Goal: Task Accomplishment & Management: Manage account settings

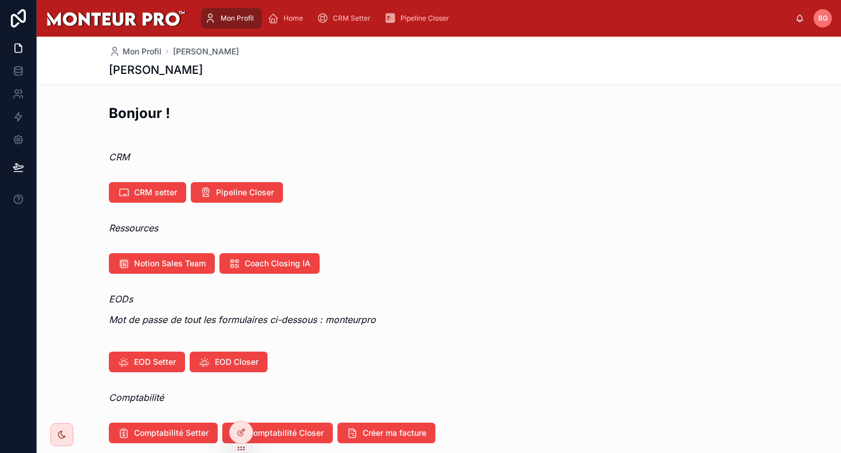
click at [409, 126] on div "Bonjour !" at bounding box center [439, 118] width 660 height 28
click at [234, 6] on div "Mon Profil Home CRM Setter Pipeline Closer" at bounding box center [495, 18] width 600 height 25
click at [224, 26] on div "Mon Profil" at bounding box center [231, 18] width 54 height 18
drag, startPoint x: 97, startPoint y: 191, endPoint x: 183, endPoint y: 194, distance: 86.5
click at [183, 194] on div "CRM setter Pipeline Closer" at bounding box center [439, 193] width 804 height 30
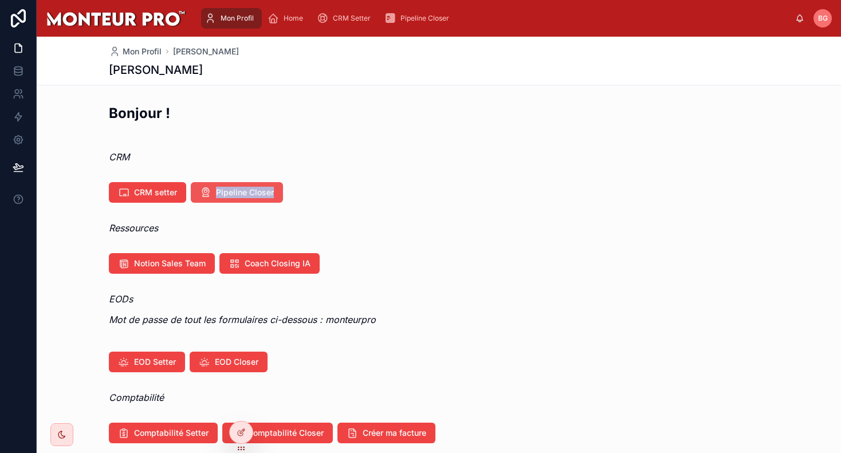
drag, startPoint x: 363, startPoint y: 196, endPoint x: 207, endPoint y: 196, distance: 156.3
click at [207, 196] on div "CRM setter Pipeline Closer" at bounding box center [439, 192] width 660 height 21
click at [360, 218] on div "Ressources" at bounding box center [439, 227] width 804 height 23
click at [139, 194] on span "CRM setter" at bounding box center [155, 192] width 43 height 11
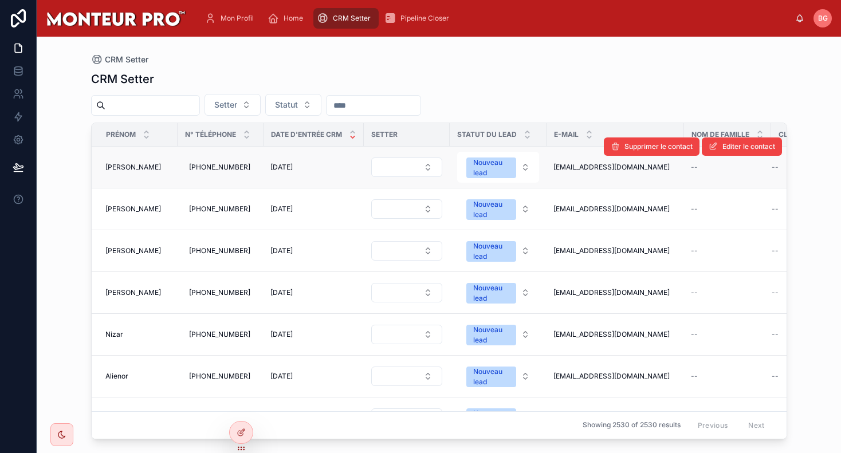
click at [131, 170] on div "[PERSON_NAME] [PERSON_NAME]" at bounding box center [137, 167] width 65 height 9
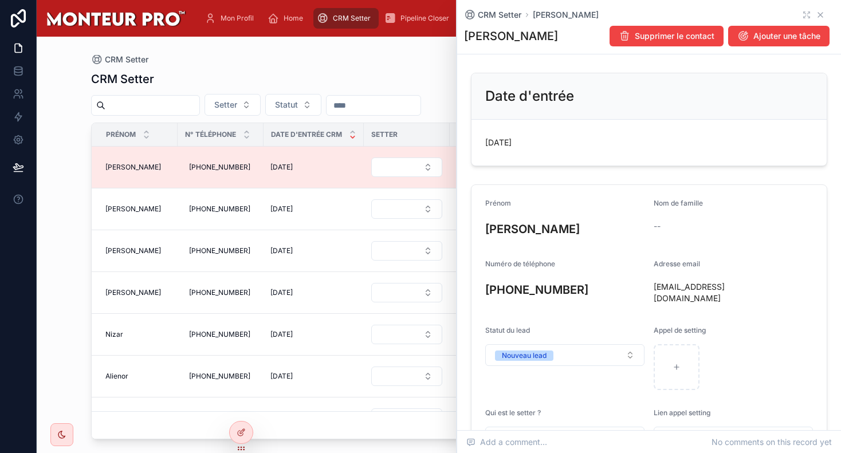
click at [655, 13] on icon at bounding box center [819, 14] width 9 height 9
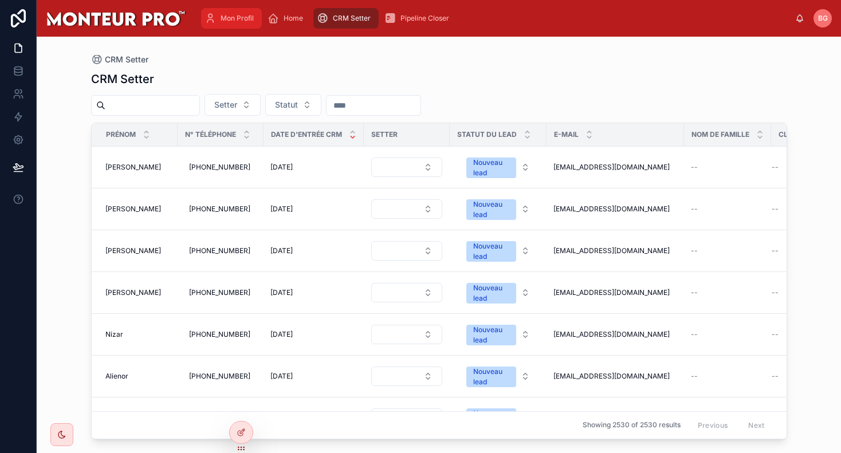
click at [238, 23] on div "Mon Profil" at bounding box center [231, 18] width 54 height 18
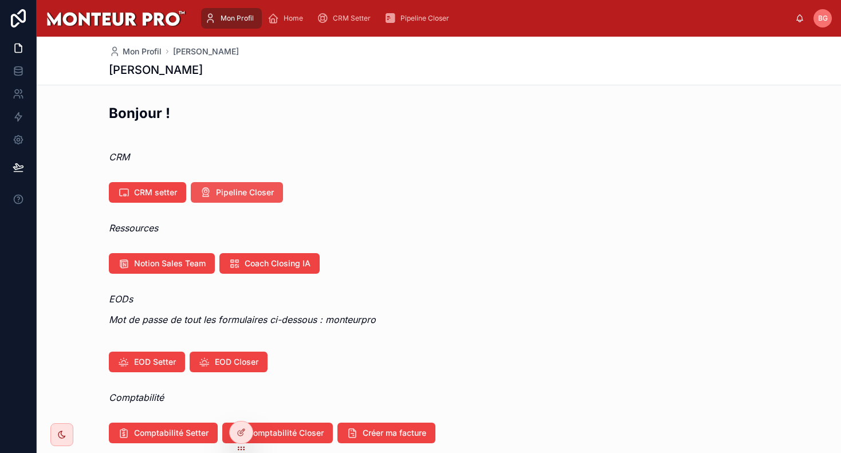
click at [266, 192] on span "Pipeline Closer" at bounding box center [245, 192] width 58 height 11
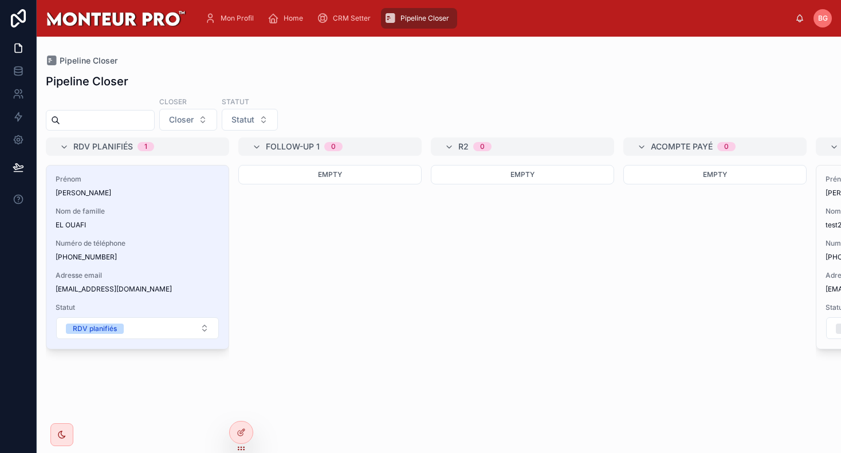
click at [554, 287] on div "Empty" at bounding box center [522, 302] width 183 height 274
click at [356, 251] on div "Empty" at bounding box center [329, 302] width 183 height 274
click at [501, 274] on div "Empty" at bounding box center [522, 302] width 183 height 274
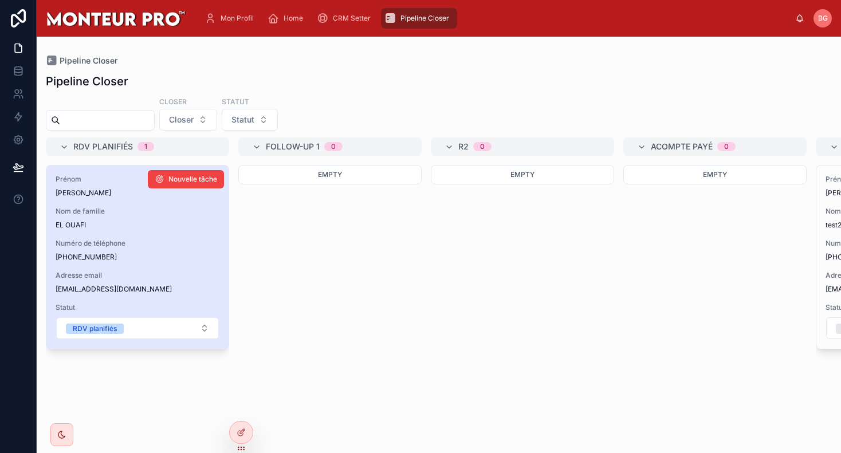
click at [129, 248] on div "Numéro de téléphone [PHONE_NUMBER]" at bounding box center [138, 250] width 164 height 23
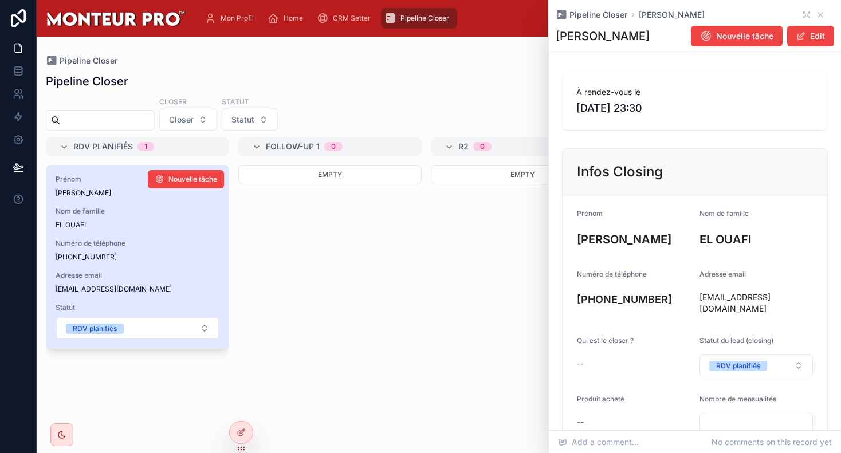
click at [153, 245] on span "Numéro de téléphone" at bounding box center [138, 243] width 164 height 9
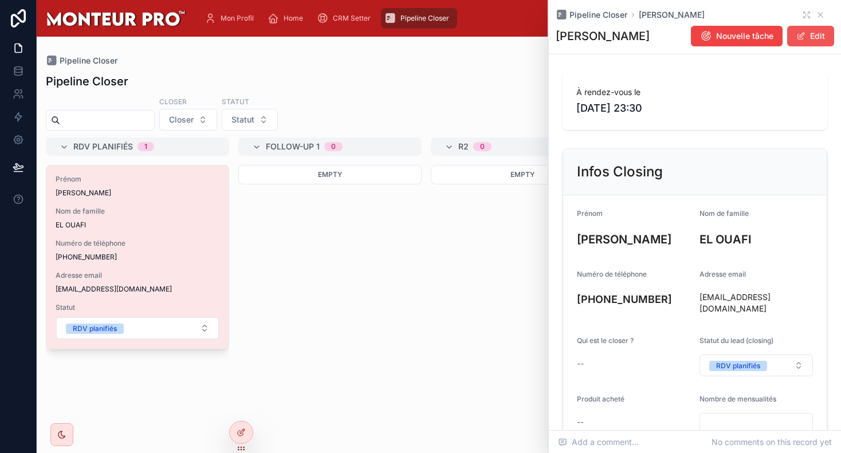
click at [655, 36] on button "Edit" at bounding box center [810, 36] width 47 height 21
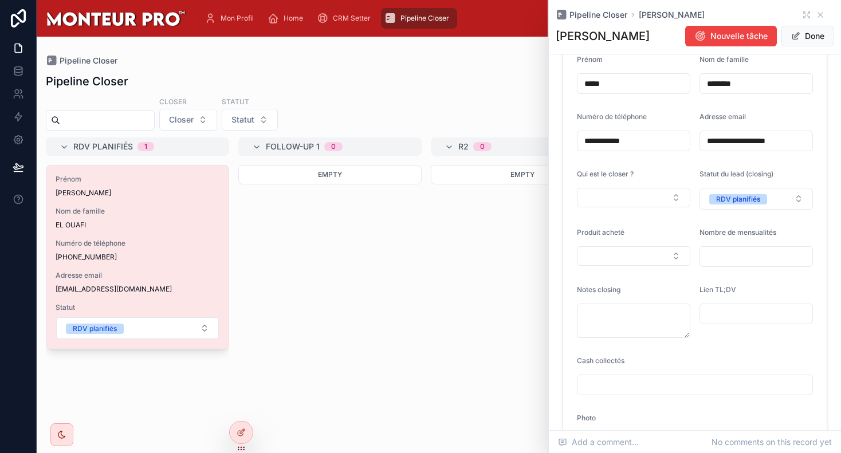
scroll to position [179, 0]
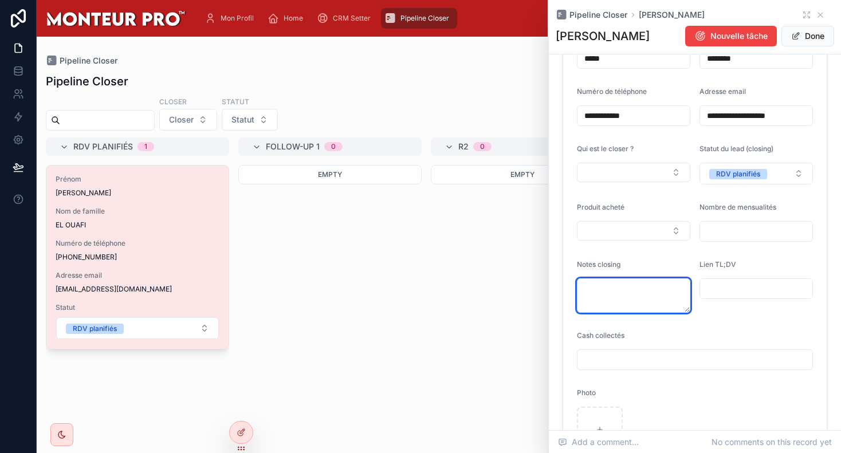
click at [608, 294] on textarea at bounding box center [633, 295] width 113 height 34
click at [655, 306] on div "Lien TL;DV" at bounding box center [755, 286] width 113 height 53
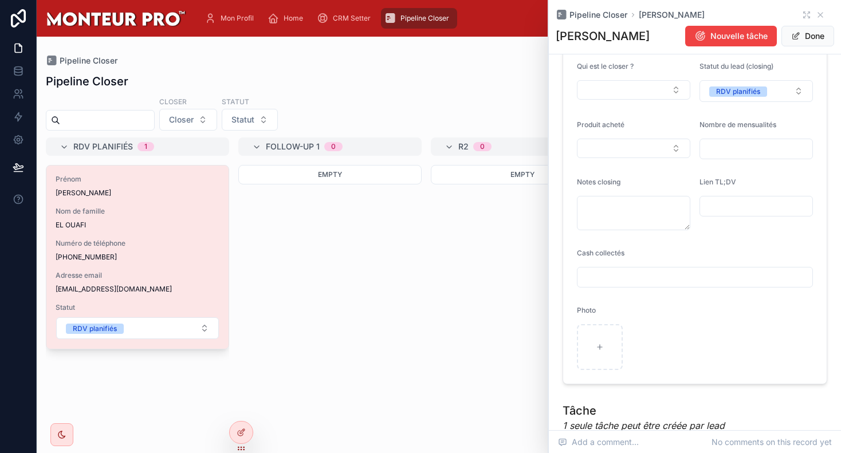
scroll to position [411, 0]
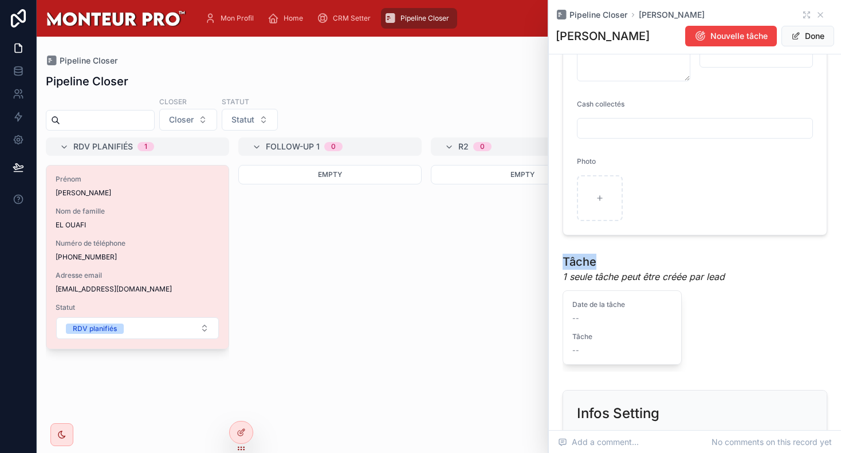
drag, startPoint x: 561, startPoint y: 261, endPoint x: 641, endPoint y: 259, distance: 80.2
click at [641, 259] on div "Tâche 1 seule tâche peut être créée par lead‎‎ ‎ Date de la tâche -- Tâche -- S…" at bounding box center [694, 312] width 278 height 127
click at [641, 259] on h1 "Tâche" at bounding box center [644, 262] width 165 height 16
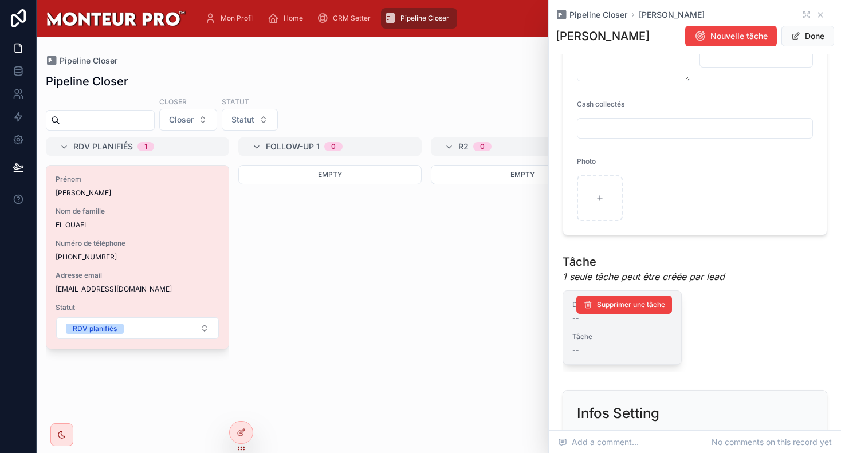
click at [617, 329] on div "Date de la tâche -- Tâche --" at bounding box center [622, 327] width 118 height 73
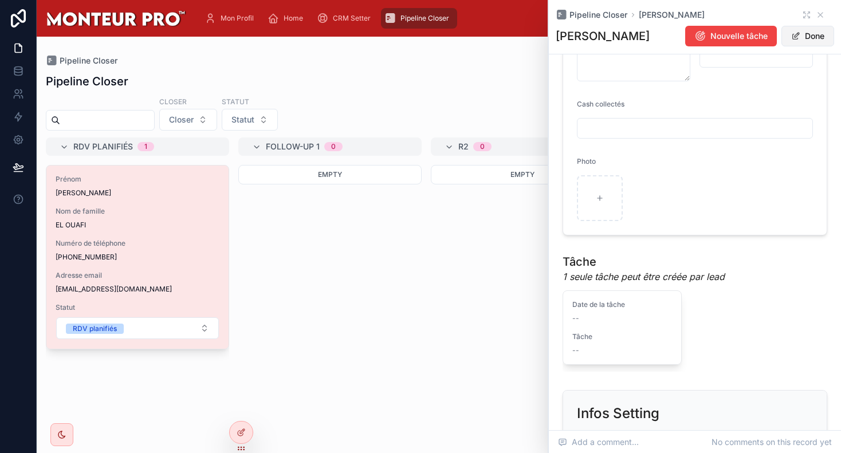
click at [655, 42] on button "Done" at bounding box center [807, 36] width 53 height 21
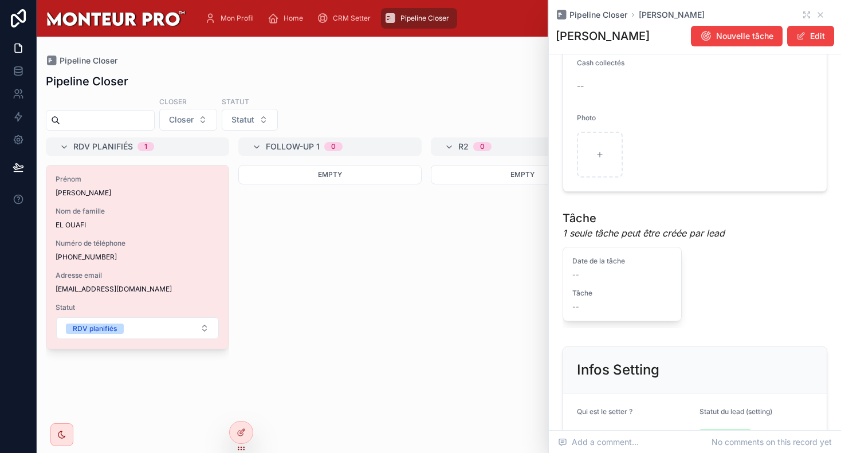
scroll to position [469, 0]
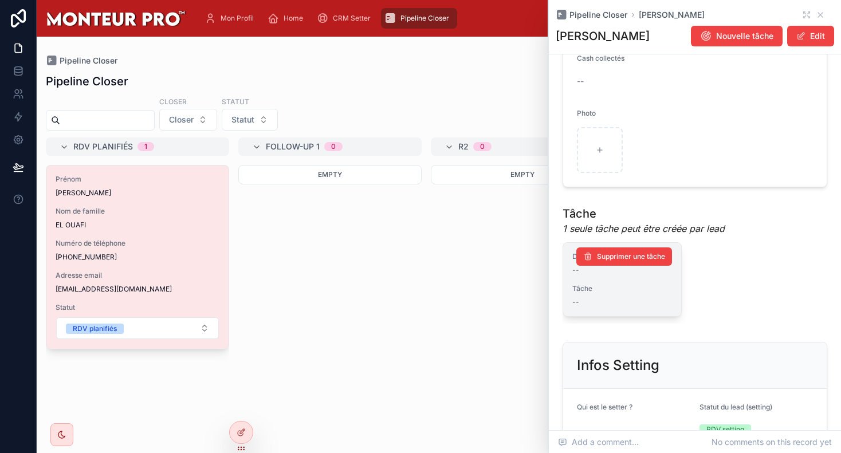
click at [620, 266] on div "--" at bounding box center [622, 270] width 100 height 9
click at [645, 252] on span "Supprimer une tâche" at bounding box center [631, 256] width 68 height 9
click at [618, 252] on span "Supprimer une tâche" at bounding box center [631, 256] width 68 height 9
click at [350, 293] on div "Empty" at bounding box center [329, 302] width 183 height 274
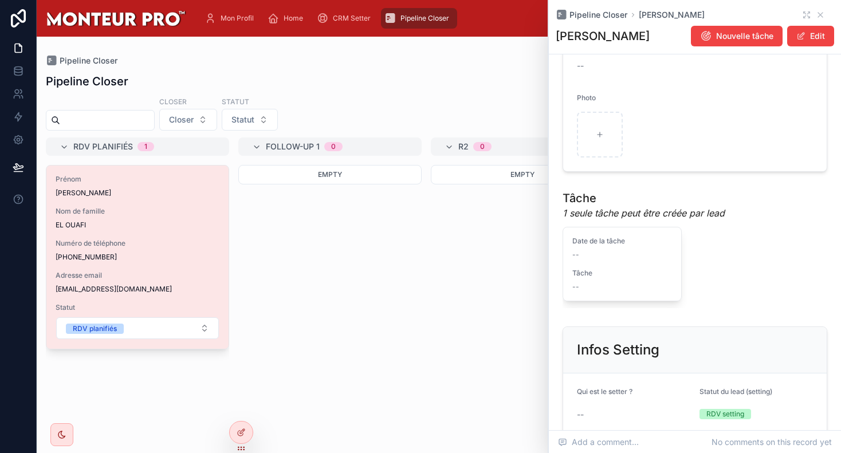
scroll to position [468, 0]
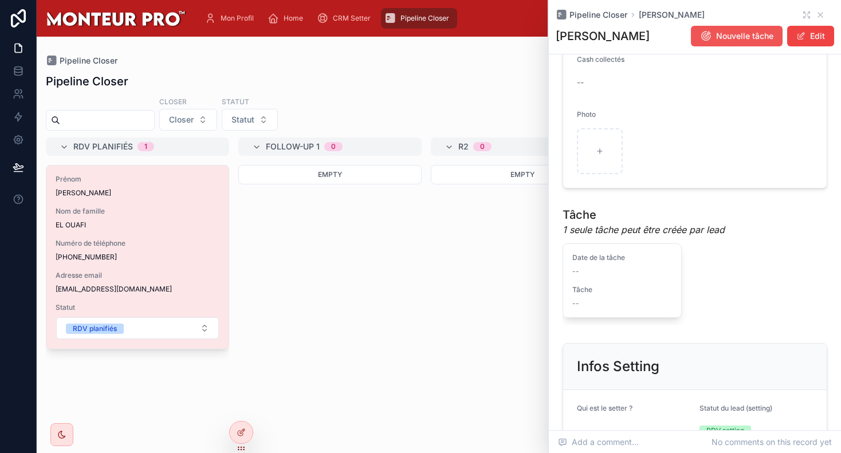
click at [655, 37] on span "Nouvelle tâche" at bounding box center [744, 35] width 57 height 11
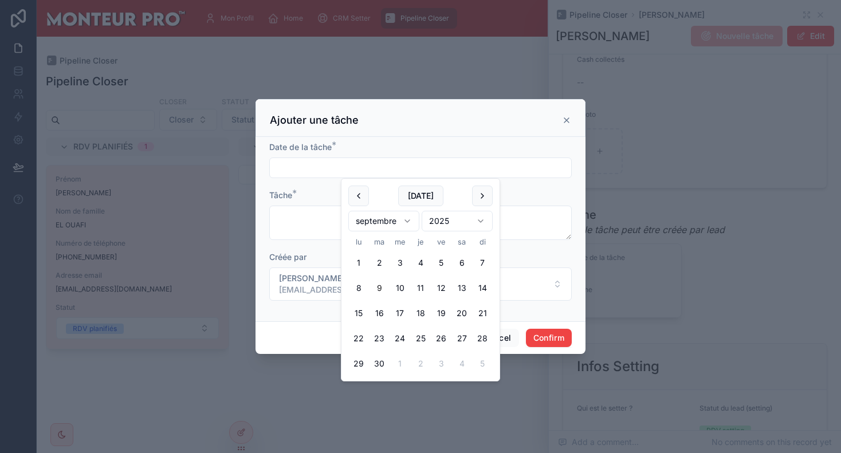
click at [376, 168] on input "text" at bounding box center [420, 168] width 301 height 16
click at [379, 313] on button "16" at bounding box center [379, 313] width 21 height 21
type input "**********"
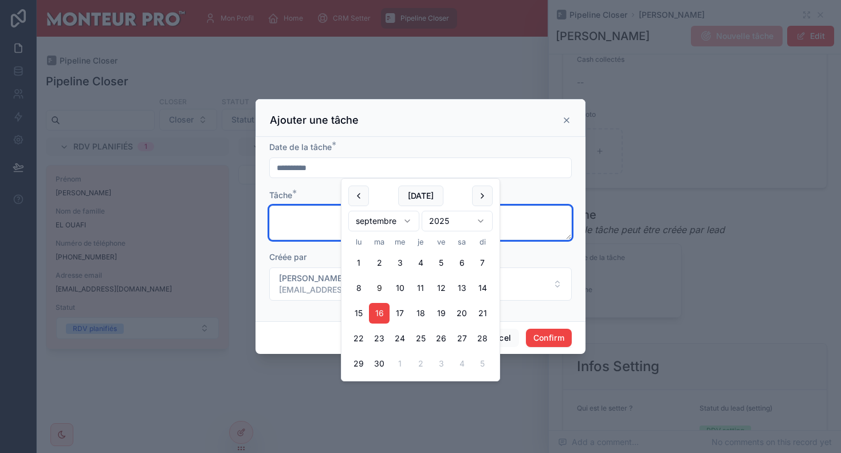
click at [295, 230] on textarea at bounding box center [420, 223] width 302 height 34
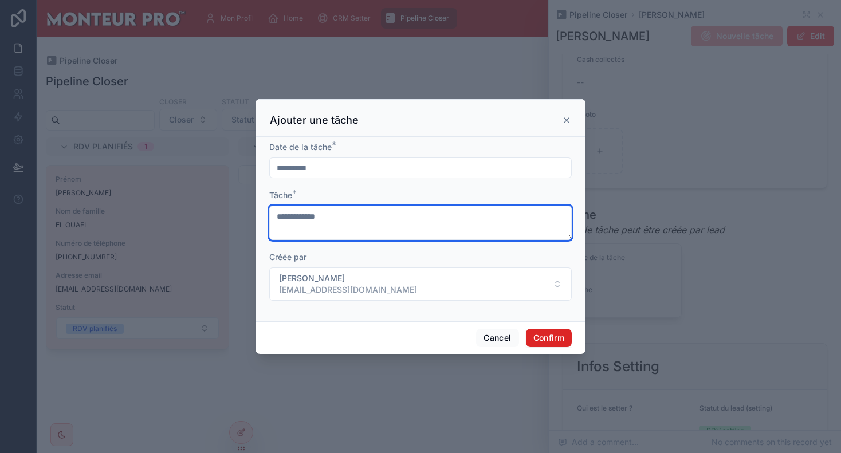
type textarea "**********"
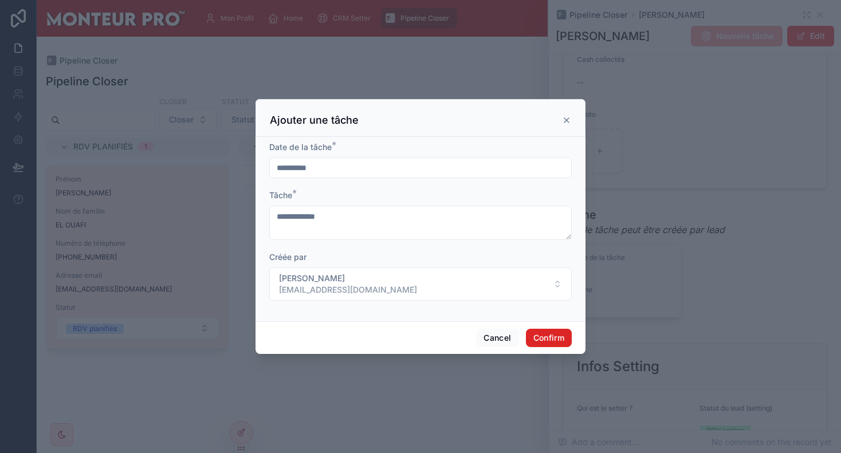
click at [550, 340] on button "Confirm" at bounding box center [549, 338] width 46 height 18
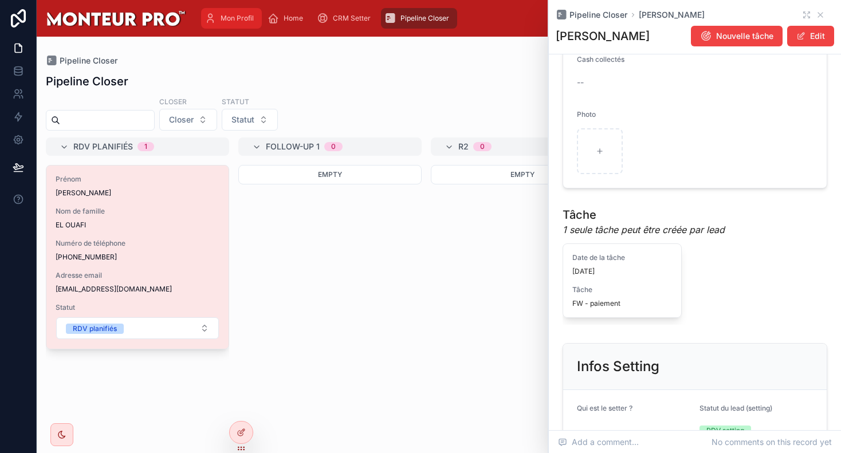
click at [235, 14] on span "Mon Profil" at bounding box center [236, 18] width 33 height 9
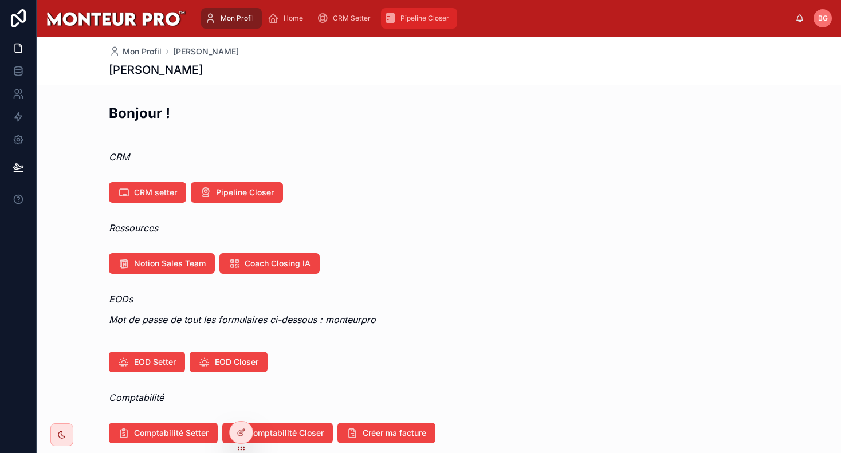
click at [406, 19] on span "Pipeline Closer" at bounding box center [424, 18] width 49 height 9
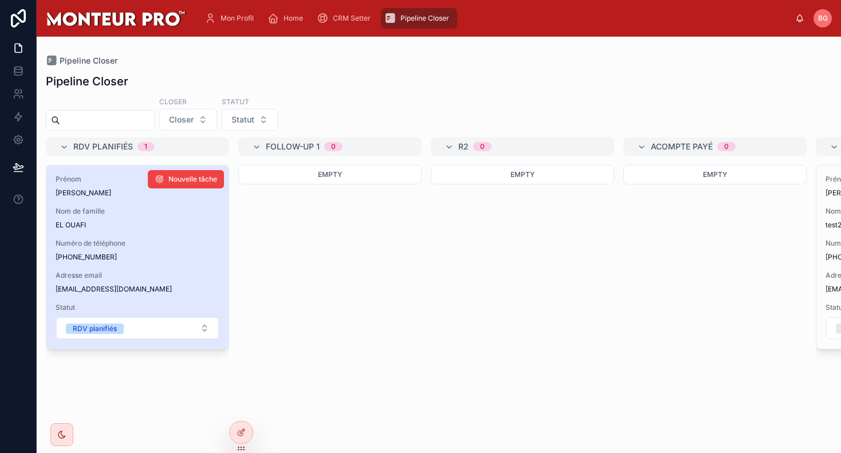
click at [128, 265] on div "Prénom [PERSON_NAME] Nom de famille EL OUAFI Numéro de téléphone [PHONE_NUMBER]…" at bounding box center [137, 257] width 182 height 183
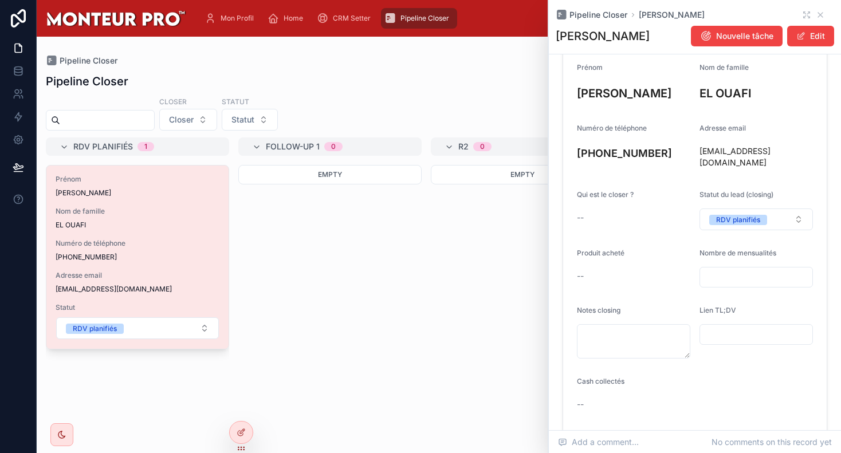
scroll to position [151, 0]
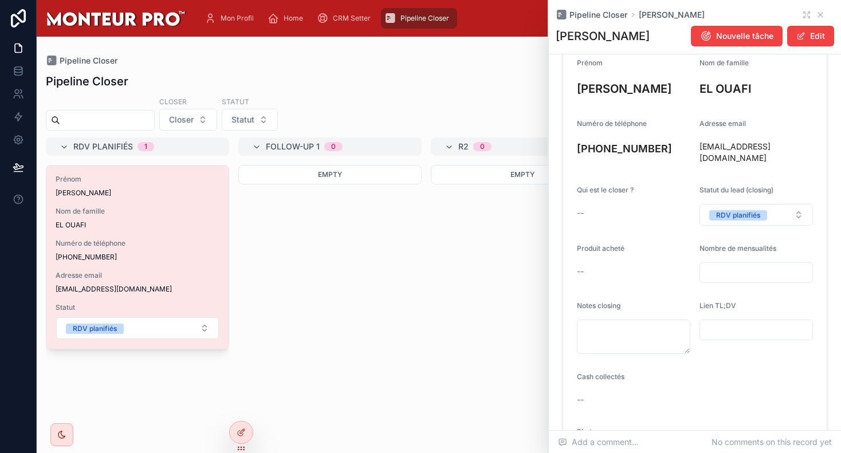
click at [322, 283] on div "Empty" at bounding box center [329, 302] width 183 height 274
click at [655, 16] on icon at bounding box center [819, 14] width 9 height 9
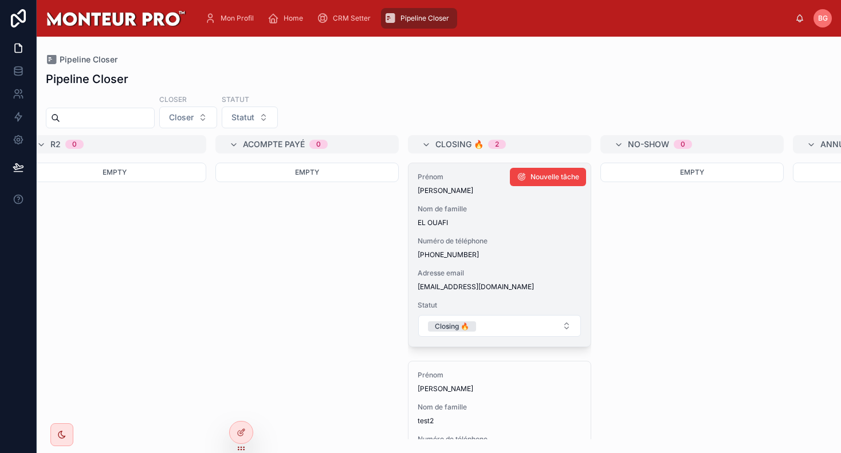
click at [477, 208] on span "Nom de famille" at bounding box center [499, 208] width 164 height 9
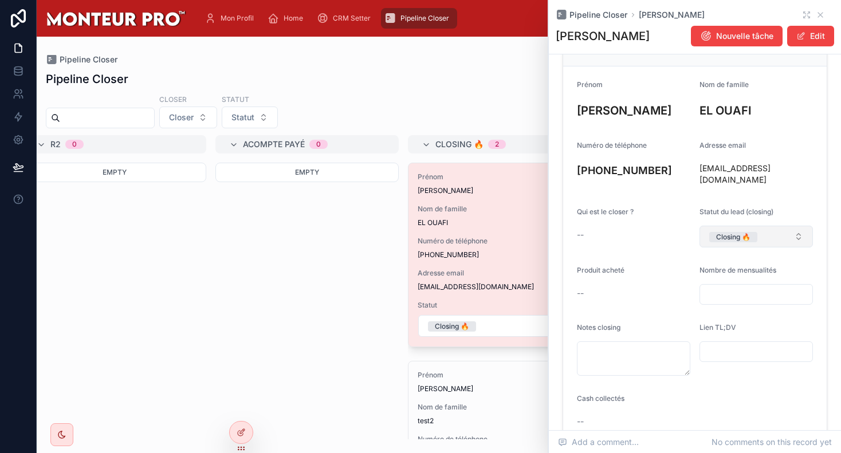
scroll to position [138, 0]
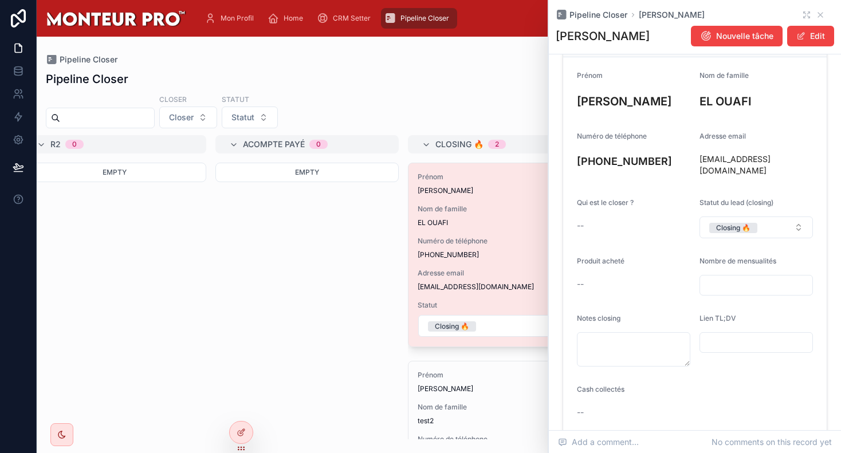
click at [655, 277] on input "text" at bounding box center [756, 285] width 112 height 16
type input "*"
click at [655, 285] on div "--" at bounding box center [633, 284] width 113 height 18
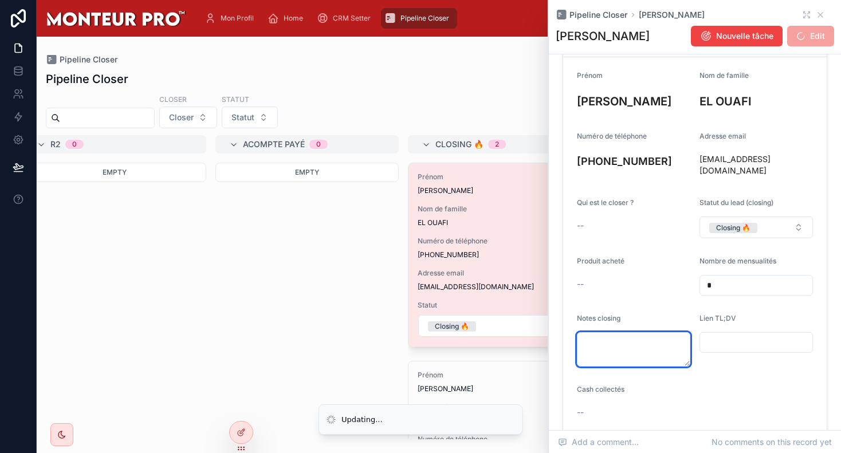
click at [633, 353] on textarea at bounding box center [633, 349] width 113 height 34
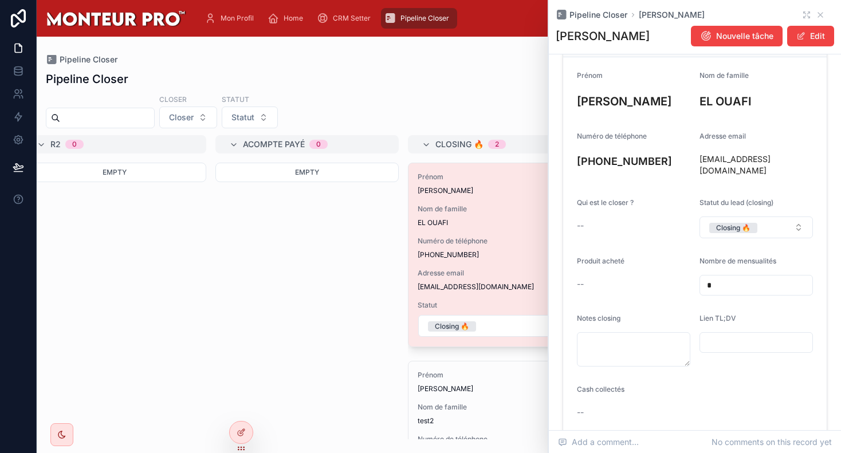
click at [607, 259] on div "Produit acheté" at bounding box center [633, 264] width 113 height 14
click at [655, 38] on button "Edit" at bounding box center [810, 36] width 47 height 21
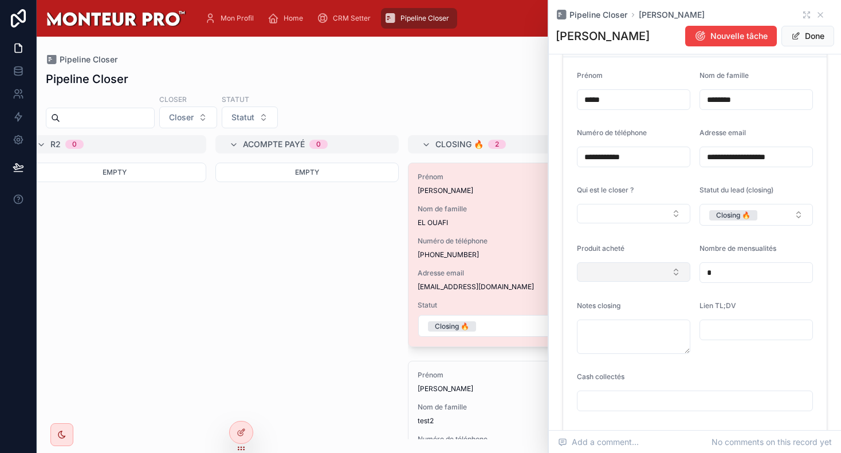
click at [624, 267] on button "Select Button" at bounding box center [633, 271] width 113 height 19
click at [613, 336] on span "Monteur Pro" at bounding box center [592, 335] width 46 height 11
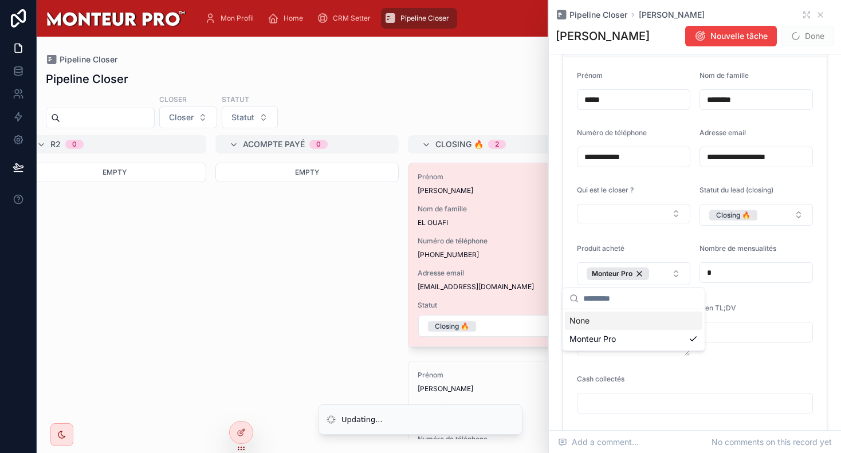
click at [655, 305] on div "Lien TL;DV" at bounding box center [755, 311] width 113 height 14
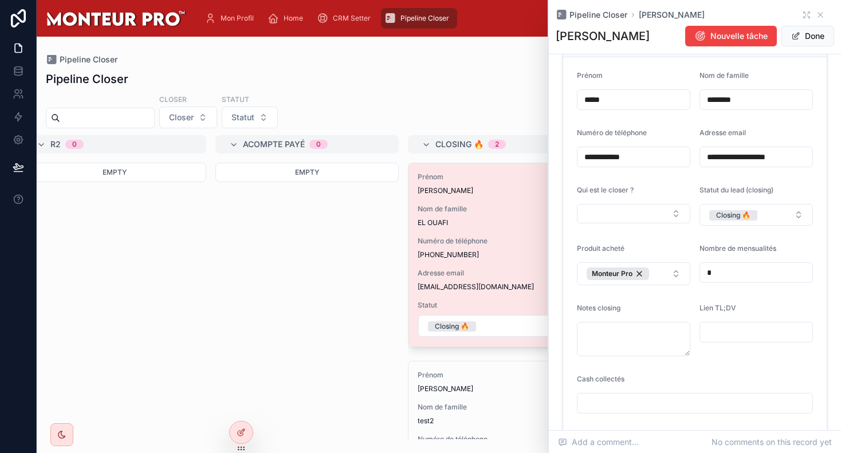
click at [655, 363] on form "**********" at bounding box center [694, 283] width 263 height 452
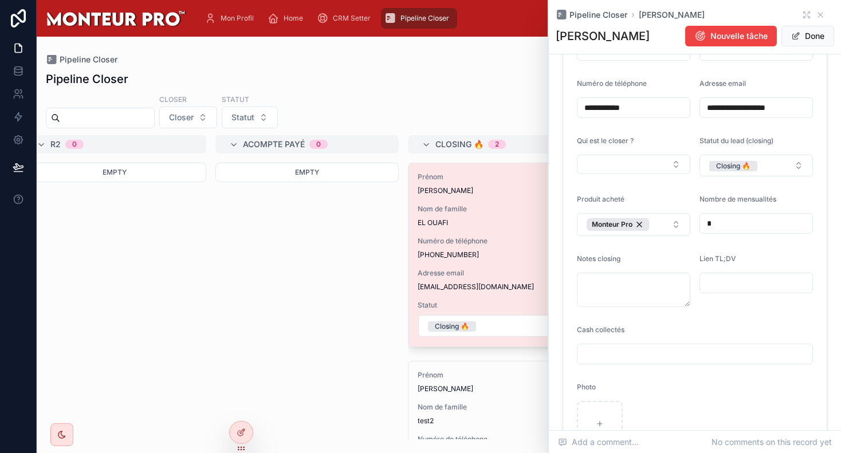
scroll to position [198, 0]
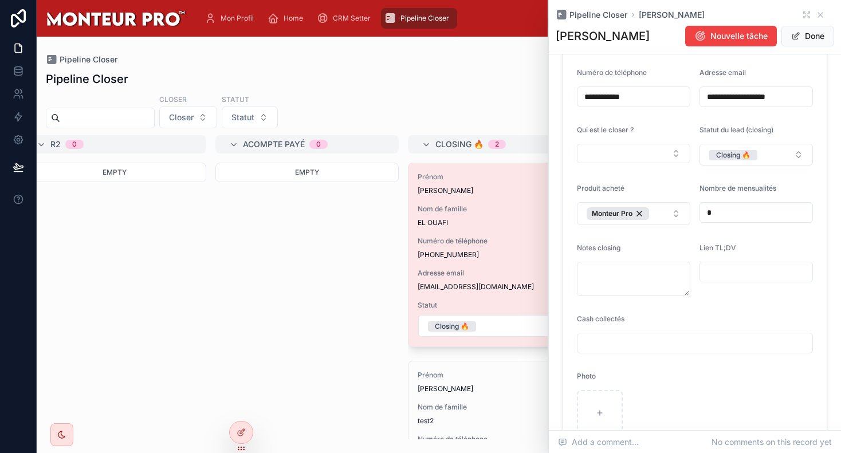
click at [655, 274] on input "text" at bounding box center [756, 272] width 112 height 16
click at [655, 308] on form "**********" at bounding box center [694, 223] width 263 height 452
click at [648, 345] on input "text" at bounding box center [694, 343] width 235 height 16
type input "******"
click at [655, 390] on form "**********" at bounding box center [694, 223] width 263 height 452
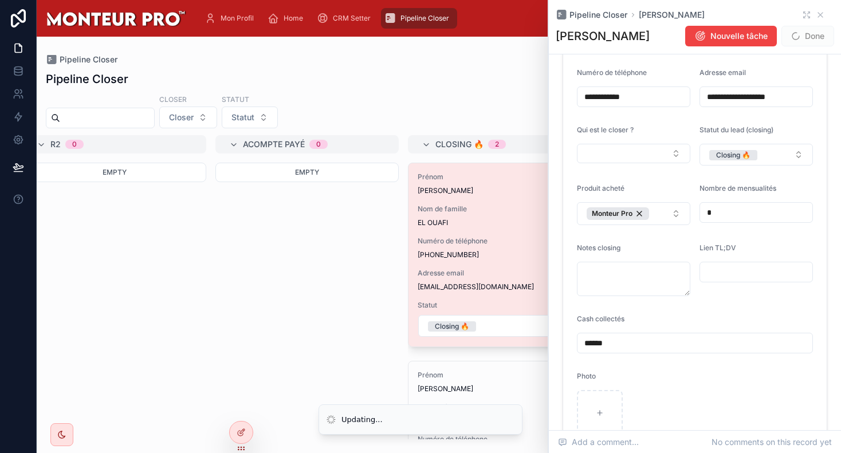
click at [655, 274] on input "text" at bounding box center [756, 272] width 112 height 16
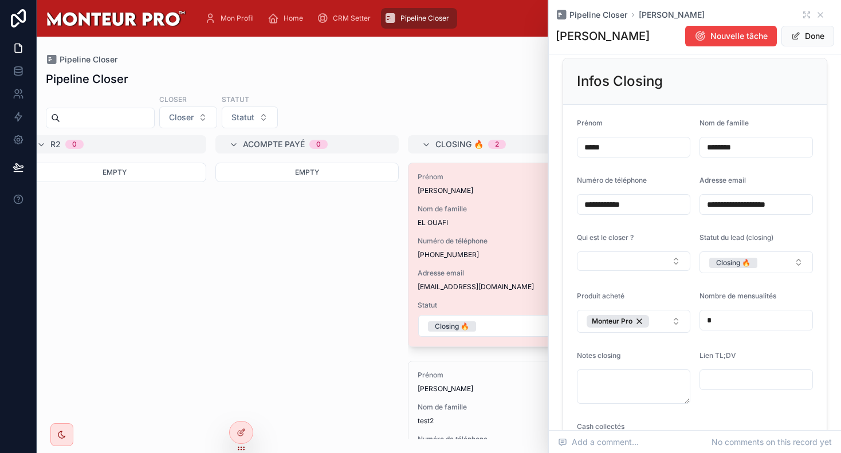
scroll to position [294, 0]
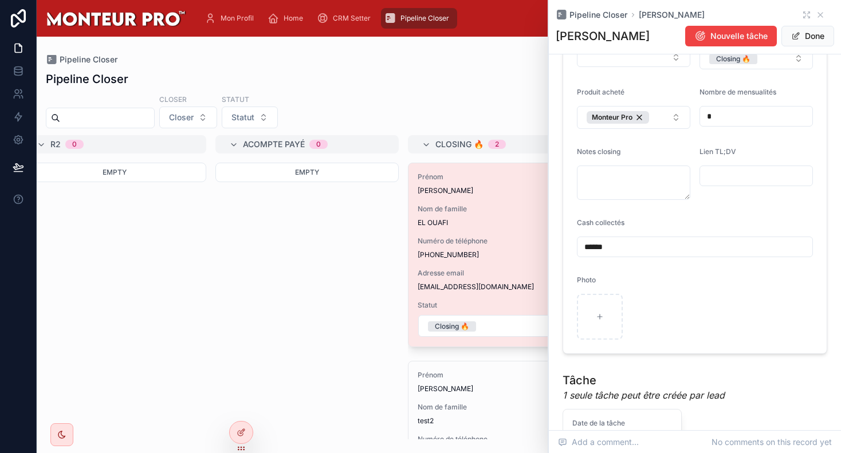
click at [655, 207] on form "**********" at bounding box center [694, 127] width 263 height 452
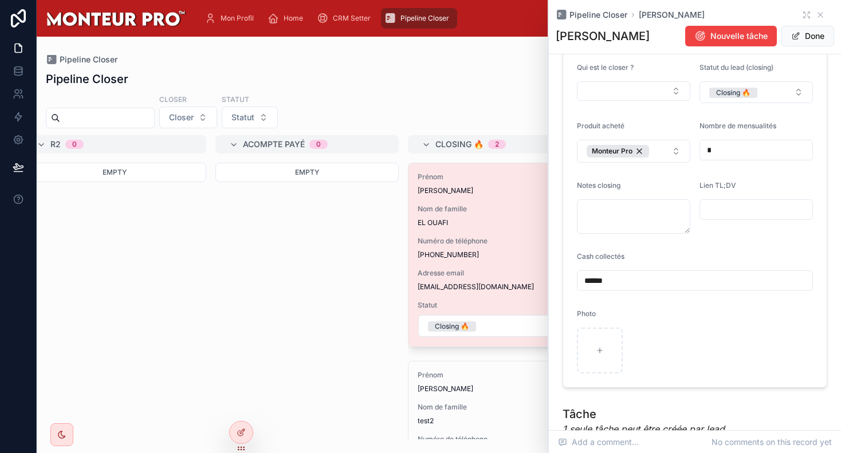
scroll to position [262, 0]
click at [655, 265] on div "Cash collectés ******" at bounding box center [695, 270] width 236 height 39
click at [655, 246] on form "**********" at bounding box center [694, 160] width 263 height 452
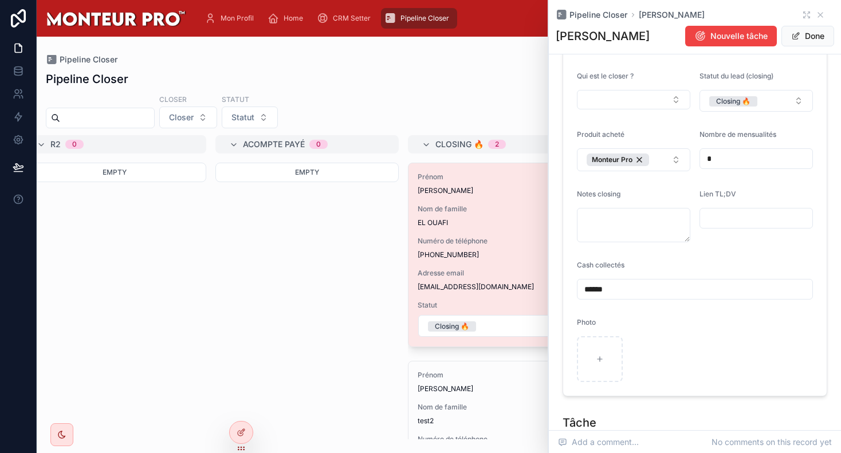
scroll to position [253, 0]
click at [616, 222] on textarea at bounding box center [633, 224] width 113 height 34
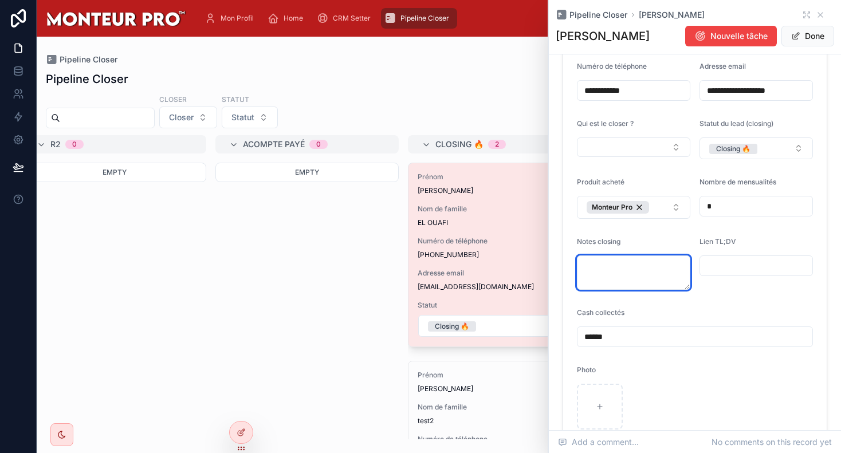
scroll to position [139, 0]
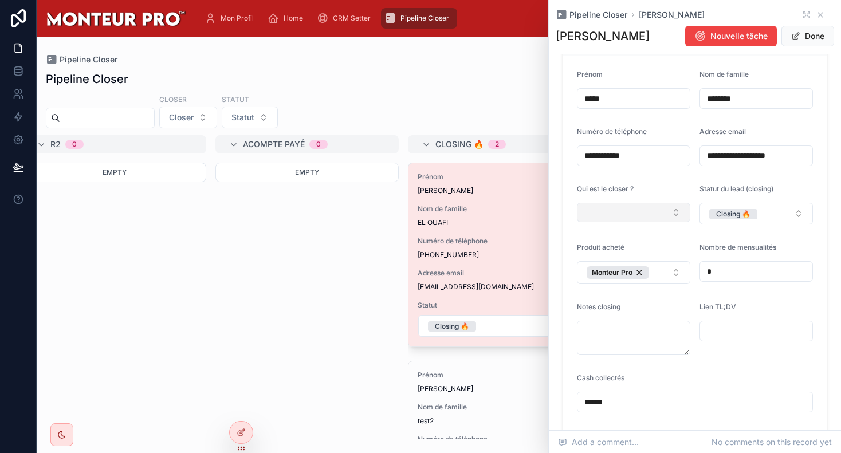
click at [628, 214] on button "Select Button" at bounding box center [633, 212] width 113 height 19
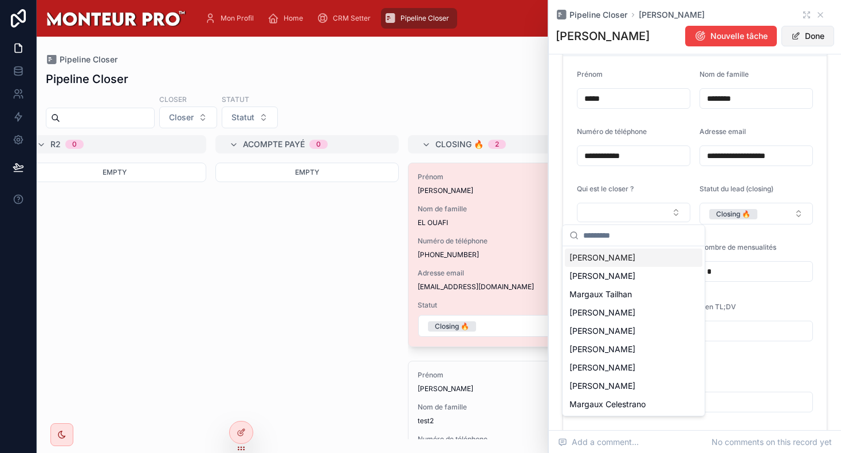
click at [655, 34] on button "Done" at bounding box center [807, 36] width 53 height 21
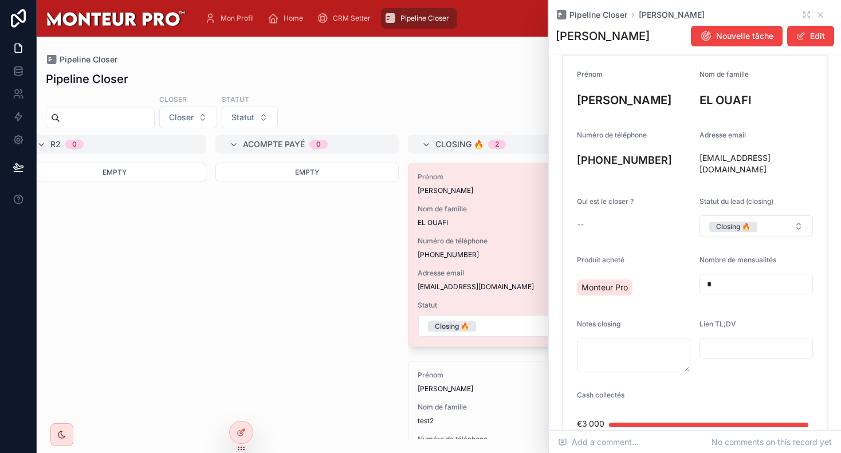
click at [293, 306] on div "Empty" at bounding box center [306, 301] width 183 height 277
click at [655, 14] on icon at bounding box center [820, 15] width 5 height 5
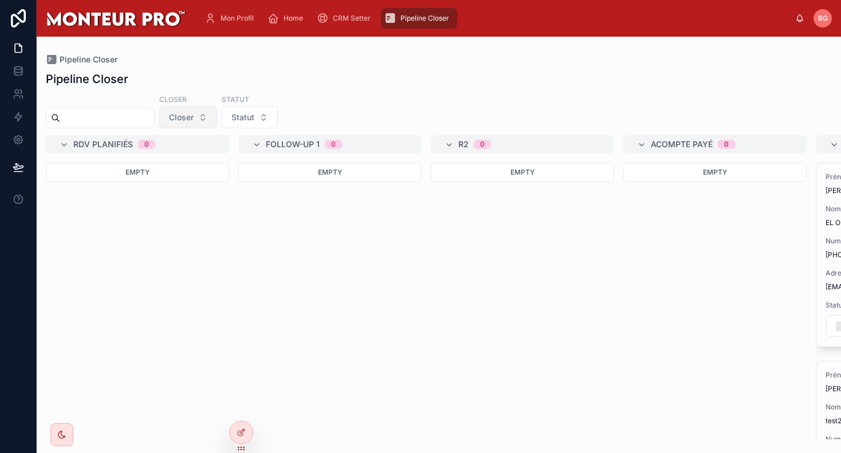
drag, startPoint x: 208, startPoint y: 132, endPoint x: 196, endPoint y: 118, distance: 17.9
click at [207, 130] on div "Pipeline Closer Closer Closer Statut Statut RDV planifiés 0 Empty Follow-up 1 0…" at bounding box center [439, 251] width 804 height 375
click at [194, 118] on span "Closer" at bounding box center [181, 117] width 25 height 11
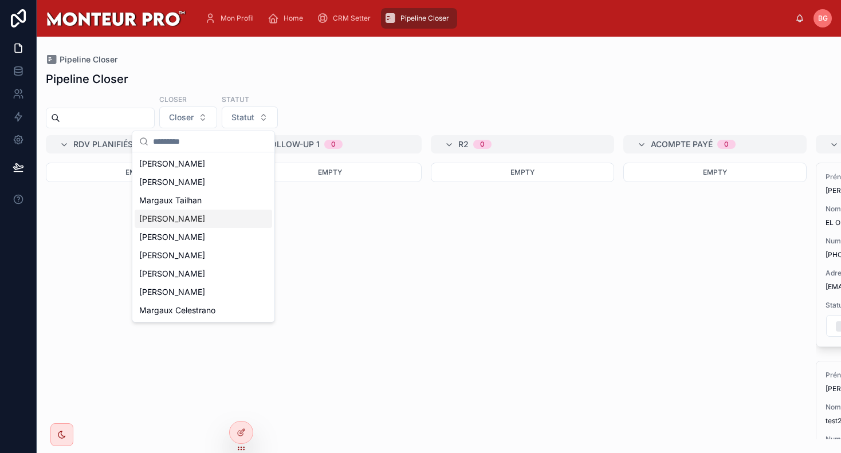
click at [192, 218] on div "[PERSON_NAME]" at bounding box center [203, 219] width 137 height 18
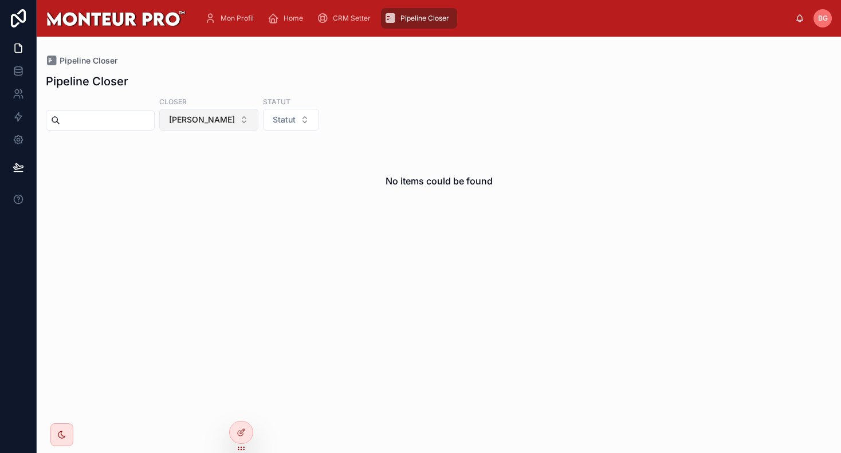
click at [193, 124] on span "[PERSON_NAME]" at bounding box center [202, 119] width 66 height 11
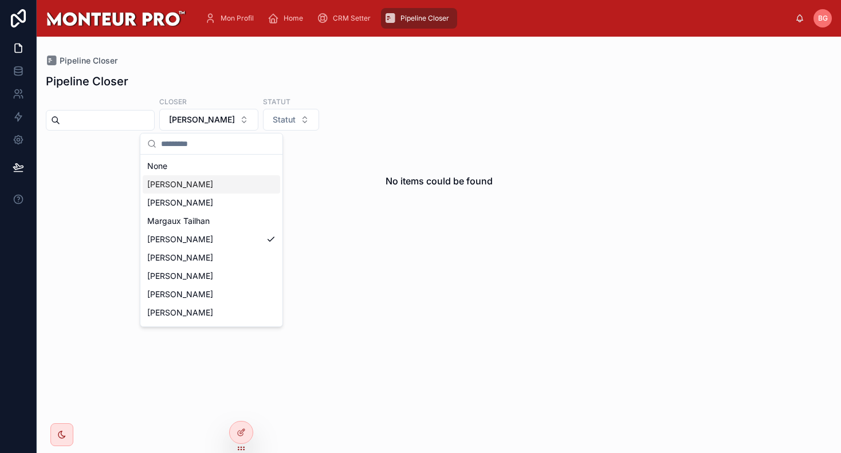
click at [224, 172] on div "None" at bounding box center [211, 166] width 137 height 18
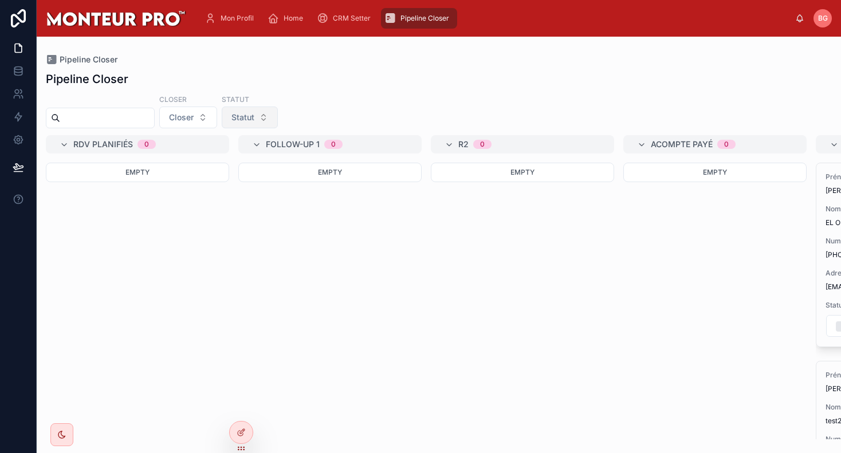
click at [254, 120] on span "Statut" at bounding box center [242, 117] width 23 height 11
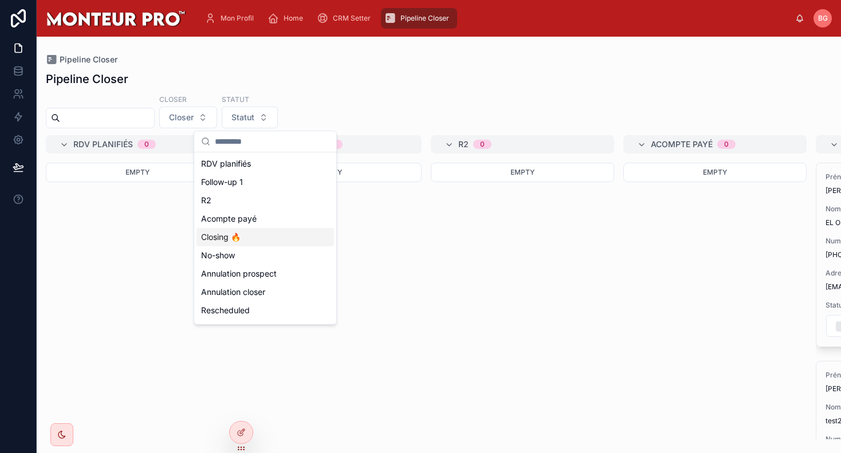
click at [267, 244] on div "Closing 🔥" at bounding box center [264, 237] width 137 height 18
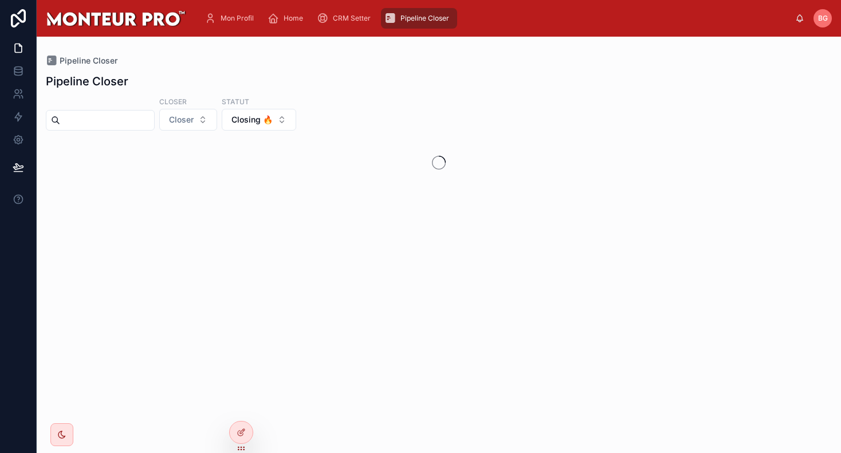
click at [439, 136] on div "Pipeline Closer Closer Closer Statut Closing 🔥" at bounding box center [439, 252] width 804 height 373
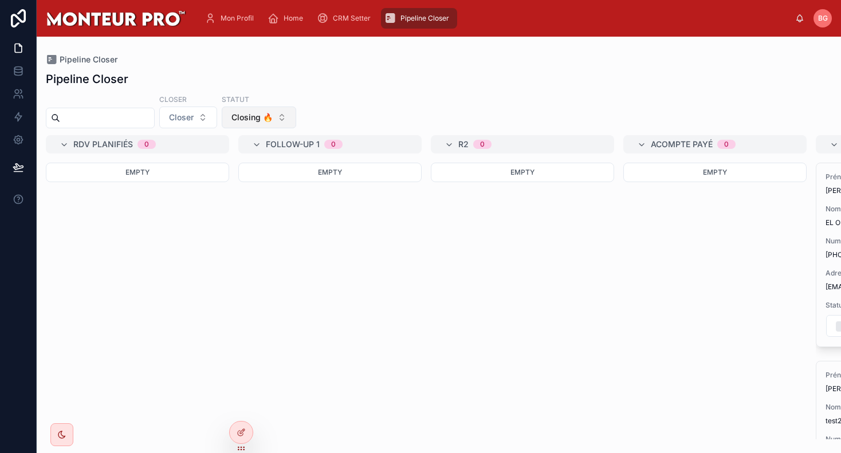
click at [288, 121] on button "Closing 🔥" at bounding box center [259, 118] width 74 height 22
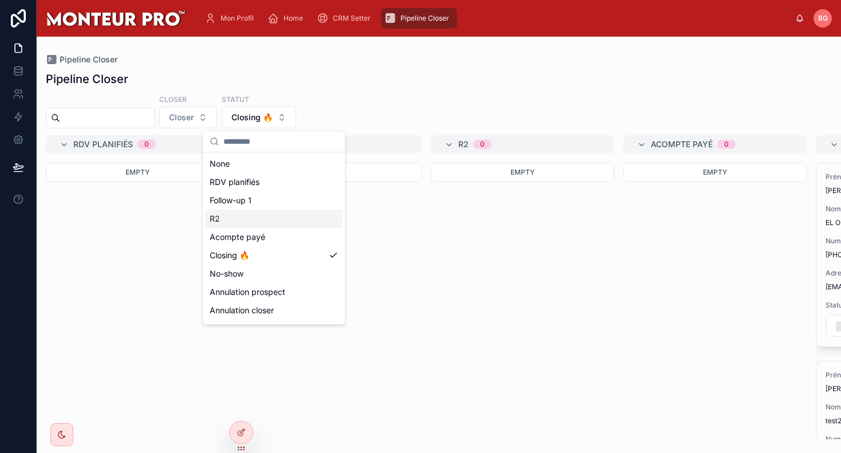
click at [275, 214] on div "R2" at bounding box center [273, 219] width 137 height 18
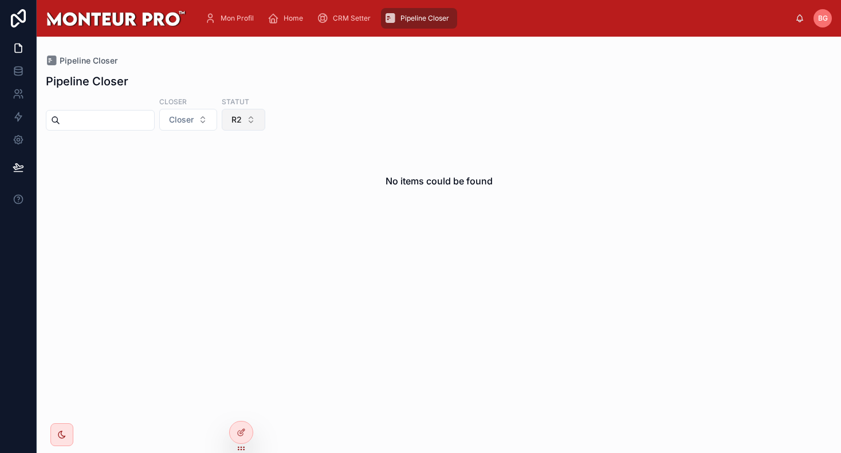
click at [260, 119] on button "R2" at bounding box center [244, 120] width 44 height 22
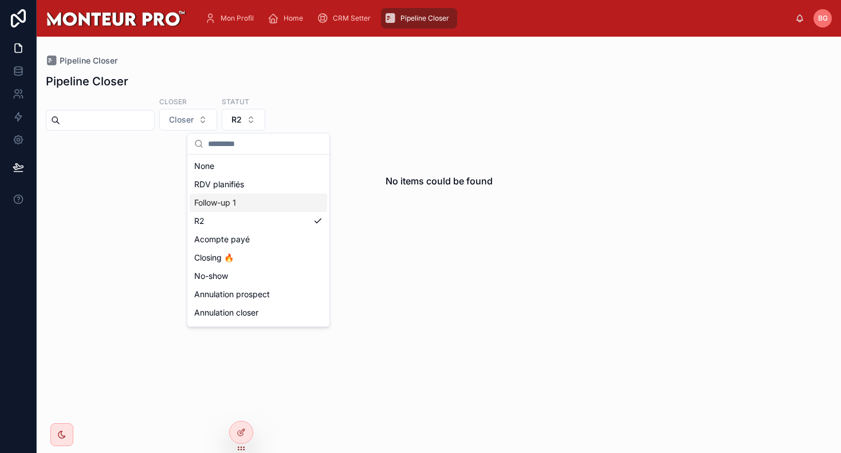
click at [250, 207] on div "Follow-up 1" at bounding box center [258, 203] width 137 height 18
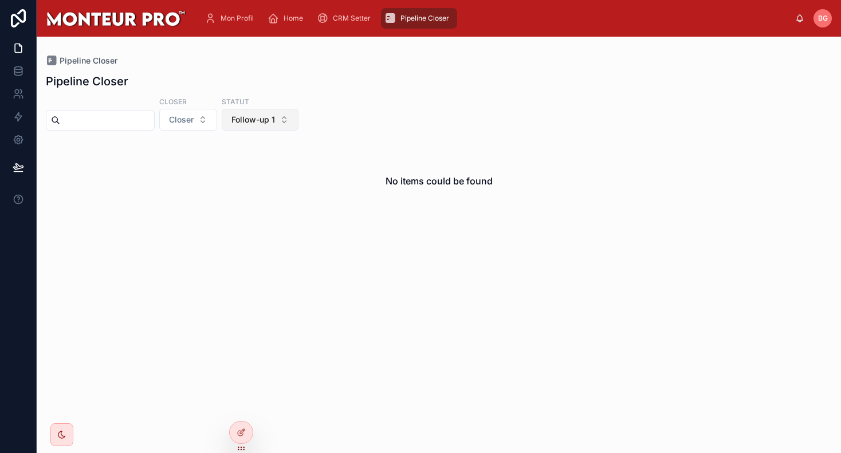
click at [254, 118] on span "Follow-up 1" at bounding box center [253, 119] width 44 height 11
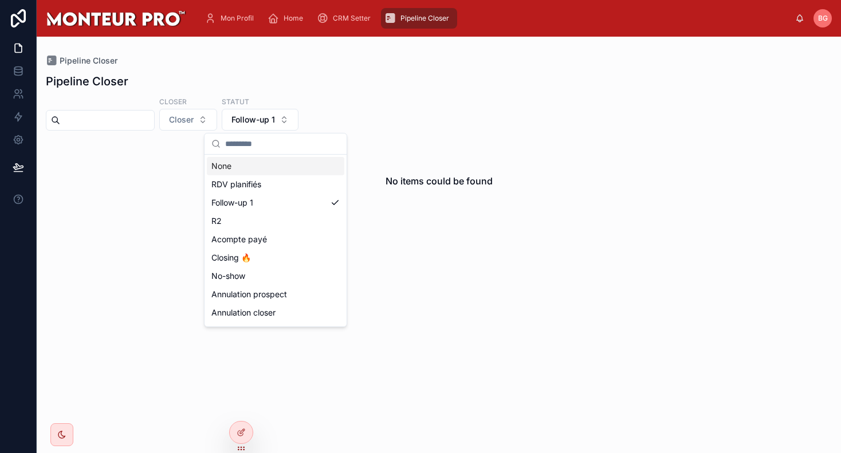
click at [237, 164] on div "None" at bounding box center [275, 166] width 137 height 18
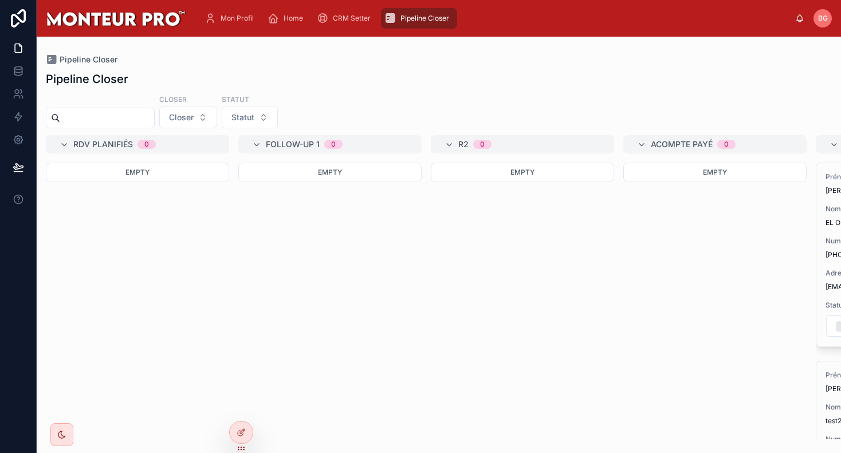
click at [440, 92] on div "Pipeline Closer Closer Closer Statut Statut RDV planifiés 0 Empty Follow-up 1 0…" at bounding box center [439, 251] width 804 height 375
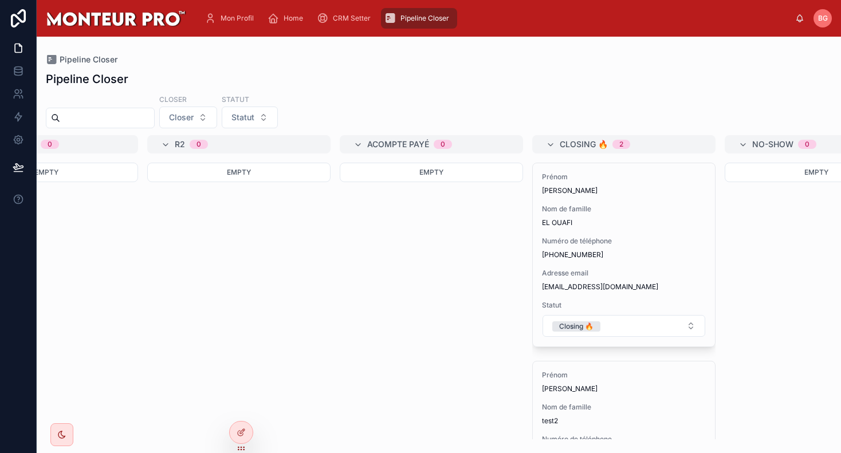
scroll to position [0, 282]
drag, startPoint x: 237, startPoint y: 14, endPoint x: 248, endPoint y: 31, distance: 20.8
click at [237, 14] on span "Mon Profil" at bounding box center [236, 18] width 33 height 9
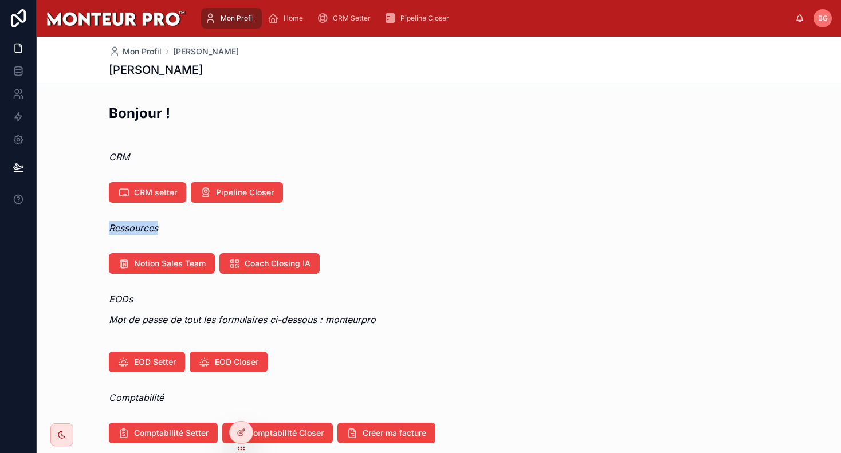
drag, startPoint x: 90, startPoint y: 222, endPoint x: 203, endPoint y: 227, distance: 113.0
click at [202, 228] on div "Ressources" at bounding box center [439, 227] width 804 height 23
click at [203, 227] on div "Ressources" at bounding box center [439, 228] width 660 height 14
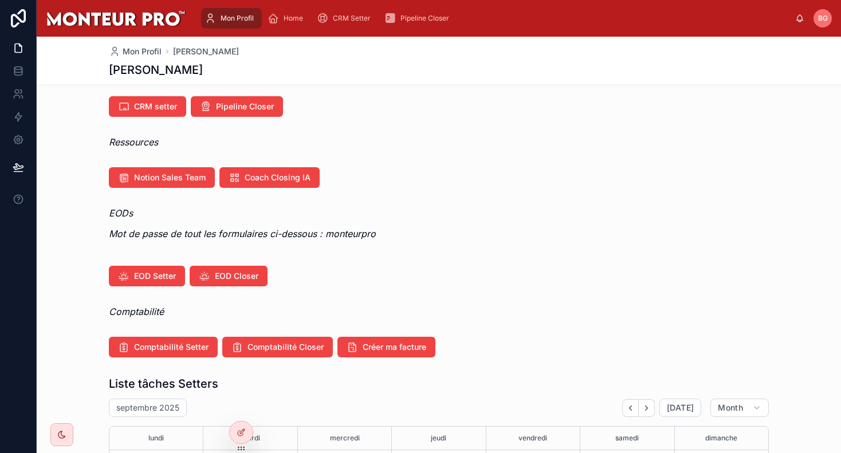
scroll to position [91, 0]
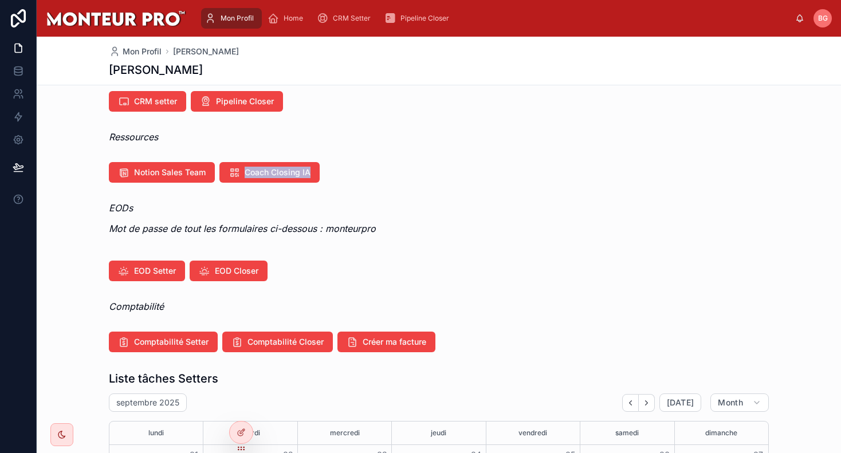
drag, startPoint x: 369, startPoint y: 170, endPoint x: 276, endPoint y: 144, distance: 96.3
click at [258, 163] on div "Notion Sales Team Coach Closing IA" at bounding box center [439, 172] width 660 height 21
click at [281, 133] on div "Ressources" at bounding box center [439, 137] width 660 height 14
drag, startPoint x: 346, startPoint y: 176, endPoint x: 324, endPoint y: 174, distance: 22.5
click at [334, 175] on div "Notion Sales Team Coach Closing IA" at bounding box center [439, 172] width 660 height 21
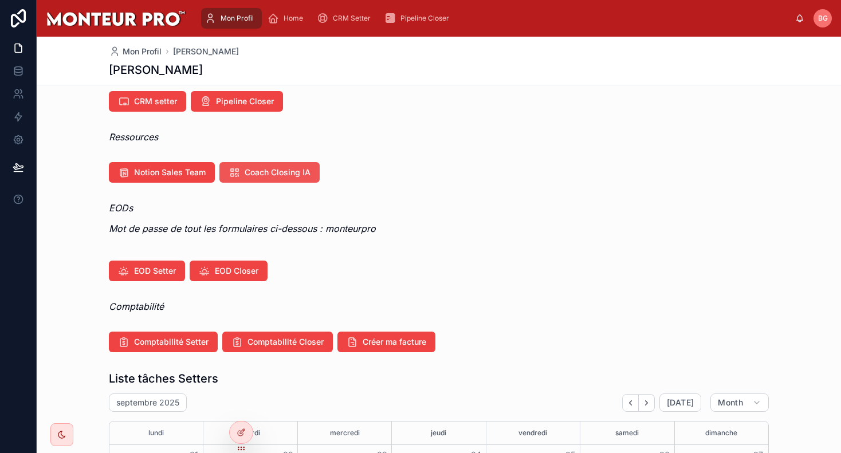
click at [274, 175] on span "Coach Closing IA" at bounding box center [278, 172] width 66 height 11
click at [556, 217] on div "EODs Mot de passe de tout les formulaires ci-dessous : monteurpro" at bounding box center [439, 218] width 660 height 34
drag, startPoint x: 108, startPoint y: 212, endPoint x: 219, endPoint y: 233, distance: 113.5
click at [219, 233] on div "EODs Mot de passe de tout les formulaires ci-dessous : monteurpro" at bounding box center [439, 221] width 804 height 50
click at [219, 233] on em "Mot de passe de tout les formulaires ci-dessous : monteurpro" at bounding box center [242, 228] width 267 height 11
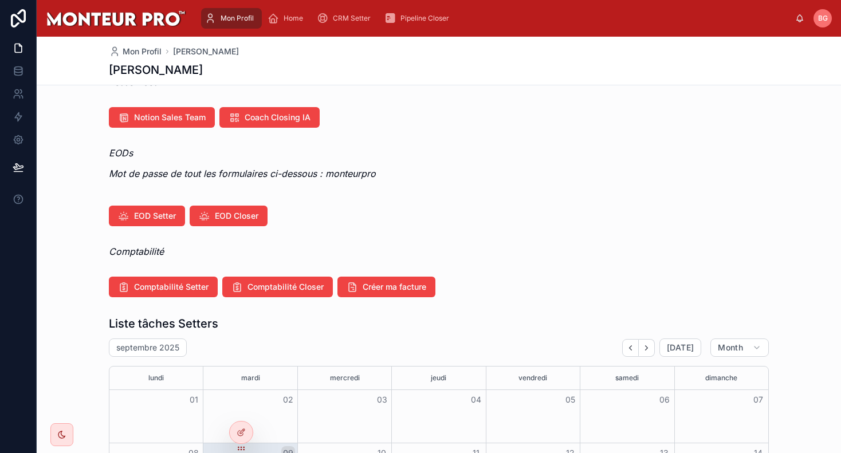
scroll to position [149, 0]
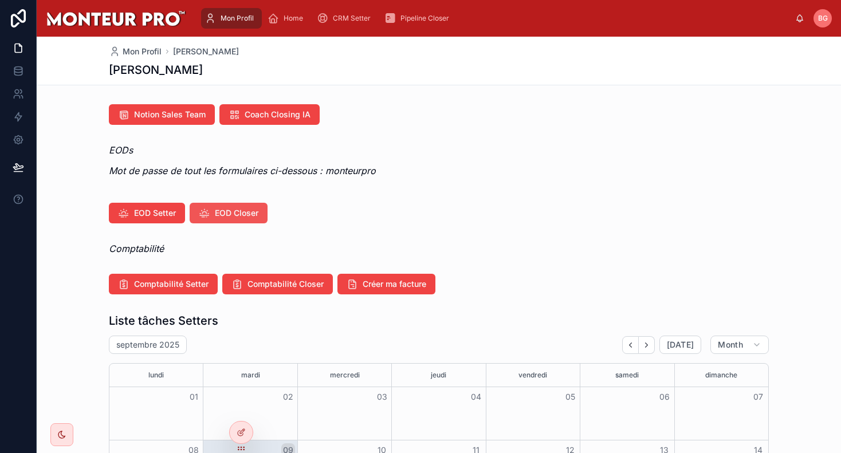
click at [241, 216] on span "EOD Closer" at bounding box center [237, 212] width 44 height 11
click at [340, 167] on em "Mot de passe de tout les formulaires ci-dessous : monteurpro" at bounding box center [242, 170] width 267 height 11
copy em "monteurpro"
drag, startPoint x: 263, startPoint y: 170, endPoint x: 392, endPoint y: 176, distance: 129.0
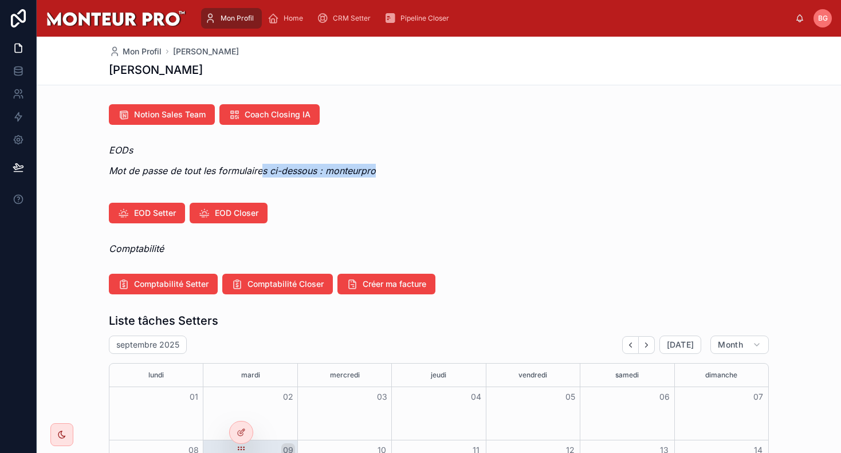
click at [392, 176] on p "Mot de passe de tout les formulaires ci-dessous : monteurpro" at bounding box center [439, 171] width 660 height 14
drag, startPoint x: 392, startPoint y: 176, endPoint x: 379, endPoint y: 123, distance: 54.7
click at [392, 176] on p "Mot de passe de tout les formulaires ci-dessous : monteurpro" at bounding box center [439, 171] width 660 height 14
click at [382, 210] on div "EOD Setter EOD Closer" at bounding box center [439, 213] width 660 height 21
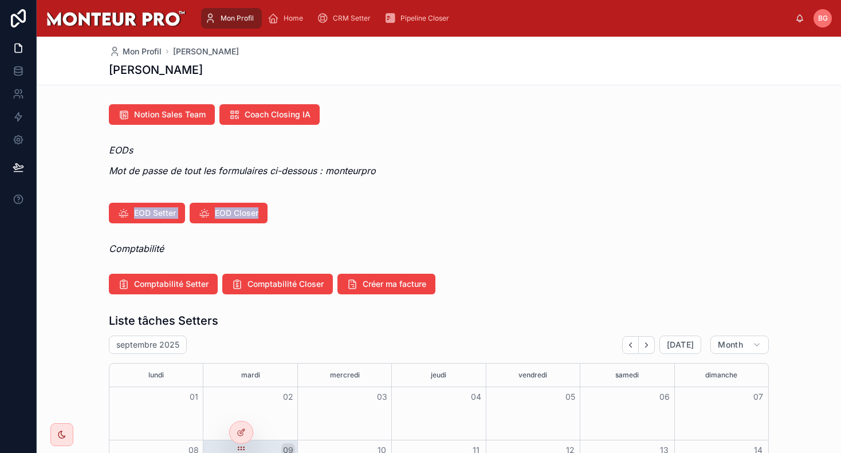
drag, startPoint x: 86, startPoint y: 212, endPoint x: 317, endPoint y: 225, distance: 230.6
click at [316, 225] on div "EOD Setter EOD Closer" at bounding box center [439, 213] width 804 height 30
click at [317, 225] on div "EOD Setter EOD Closer" at bounding box center [439, 213] width 804 height 30
click at [411, 21] on span "Pipeline Closer" at bounding box center [424, 18] width 49 height 9
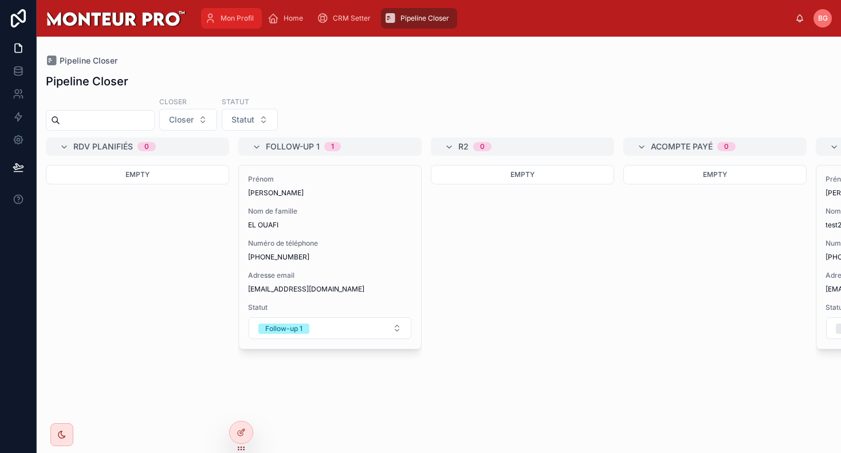
click at [246, 10] on div "Mon Profil" at bounding box center [231, 18] width 54 height 18
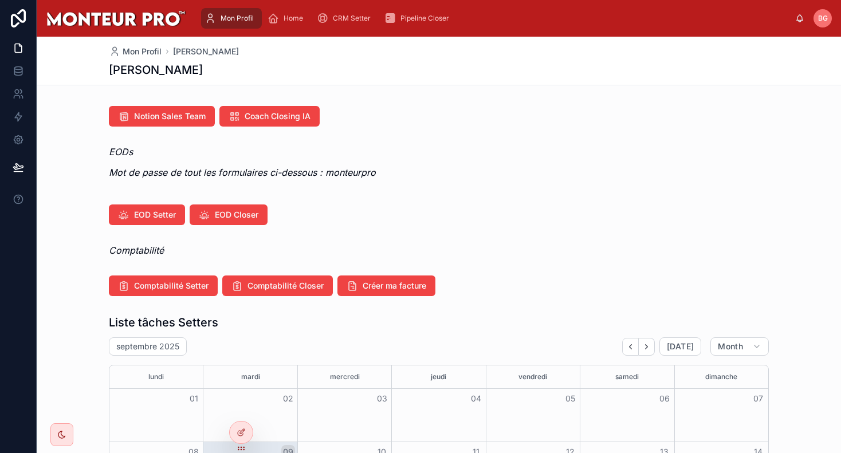
scroll to position [170, 0]
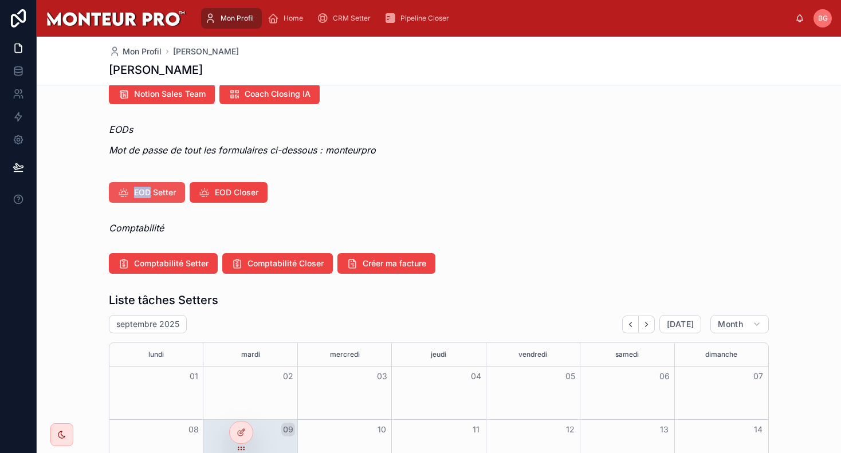
drag, startPoint x: 96, startPoint y: 196, endPoint x: 148, endPoint y: 190, distance: 52.4
click at [148, 190] on div "EOD Setter EOD Closer" at bounding box center [439, 193] width 804 height 30
click at [147, 169] on div "Bonjour ! CRM CRM setter Pipeline Closer Ressources Notion Sales Team Coach Clo…" at bounding box center [439, 462] width 804 height 1065
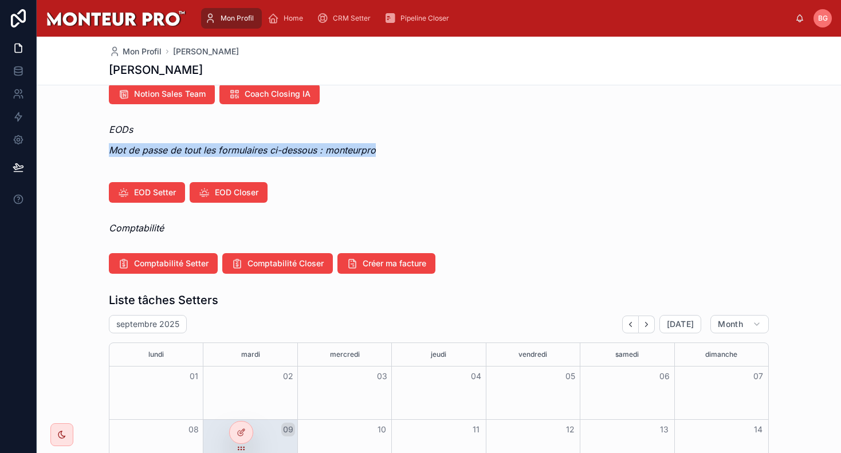
drag, startPoint x: 99, startPoint y: 153, endPoint x: 406, endPoint y: 149, distance: 307.0
click at [406, 149] on div "EODs Mot de passe de tout les formulaires ci-dessous : monteurpro" at bounding box center [439, 143] width 804 height 50
click at [406, 149] on p "Mot de passe de tout les formulaires ci-dessous : monteurpro" at bounding box center [439, 150] width 660 height 14
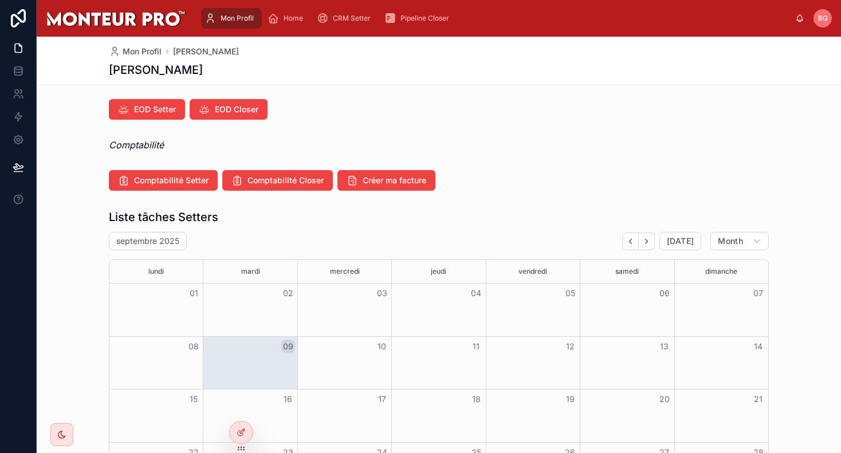
scroll to position [277, 0]
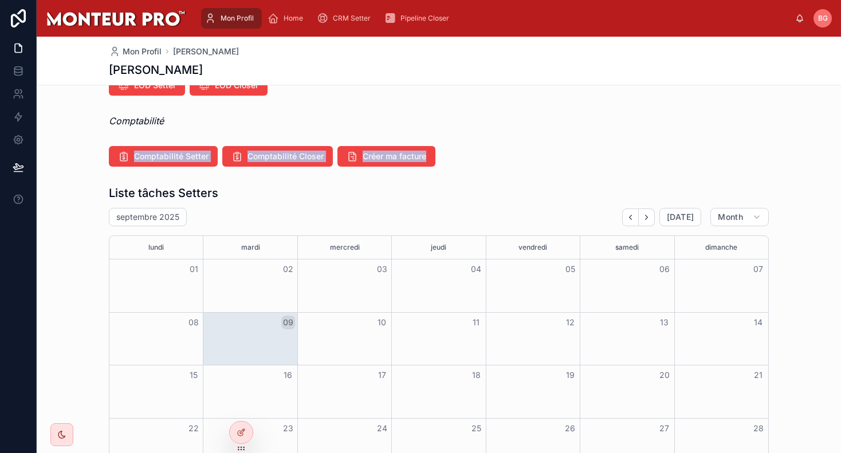
drag, startPoint x: 90, startPoint y: 162, endPoint x: 534, endPoint y: 159, distance: 443.3
click at [533, 159] on div "Comptabilité Setter Comptabilité Closer Créer ma facture" at bounding box center [439, 156] width 804 height 30
click at [534, 159] on div "Comptabilité Setter Comptabilité Closer Créer ma facture" at bounding box center [439, 156] width 660 height 21
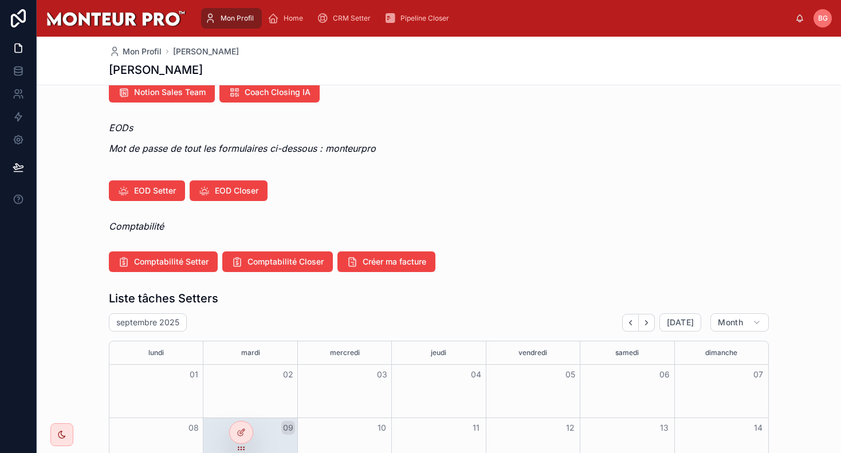
scroll to position [170, 0]
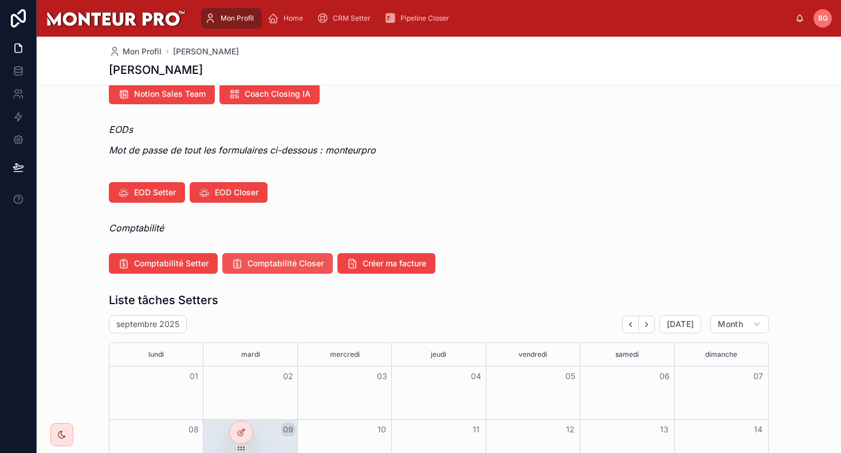
click at [270, 256] on button "Comptabilité Closer" at bounding box center [277, 263] width 111 height 21
click at [371, 262] on span "Créer ma facture" at bounding box center [395, 263] width 64 height 11
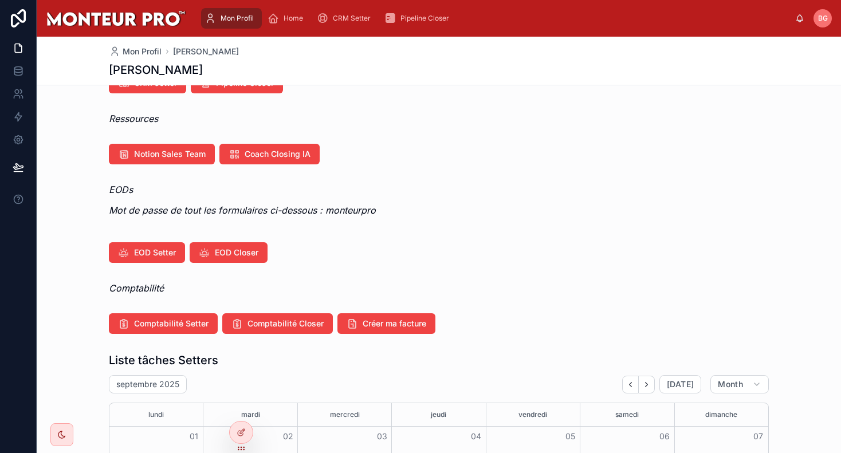
scroll to position [0, 0]
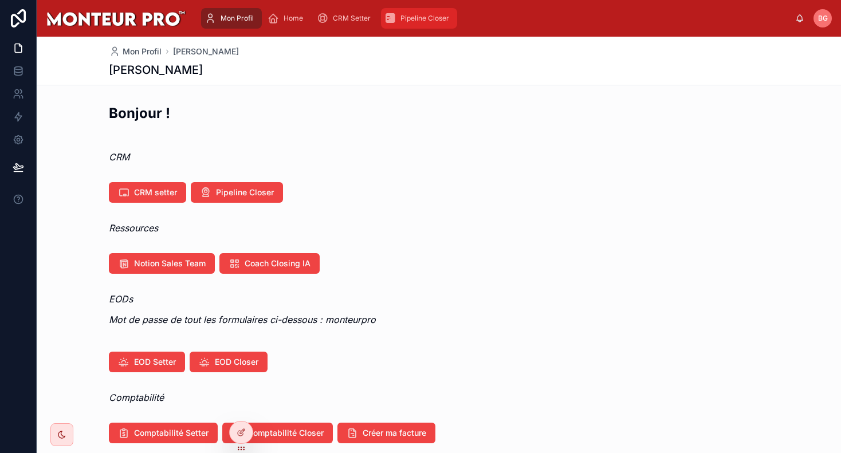
click at [409, 15] on span "Pipeline Closer" at bounding box center [424, 18] width 49 height 9
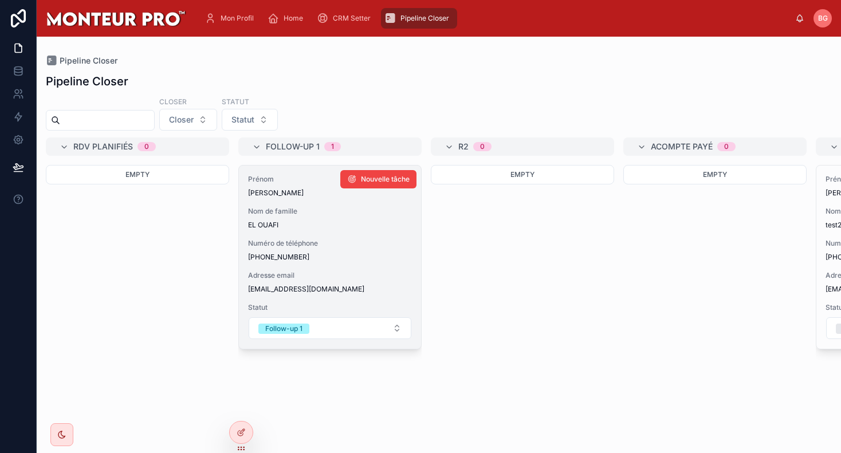
click at [329, 270] on div "Prénom [PERSON_NAME] Nom de famille EL OUAFI Numéro de téléphone [PHONE_NUMBER]…" at bounding box center [330, 257] width 182 height 183
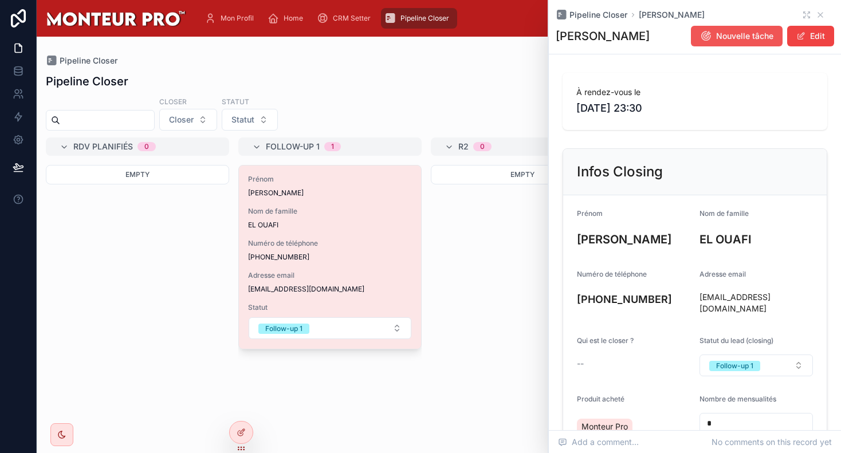
click at [655, 44] on button "Nouvelle tâche" at bounding box center [737, 36] width 92 height 21
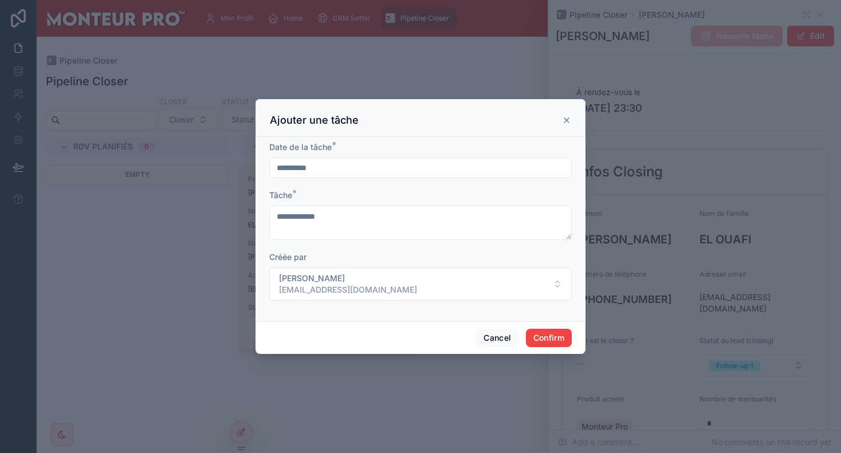
click at [565, 117] on icon at bounding box center [566, 120] width 9 height 9
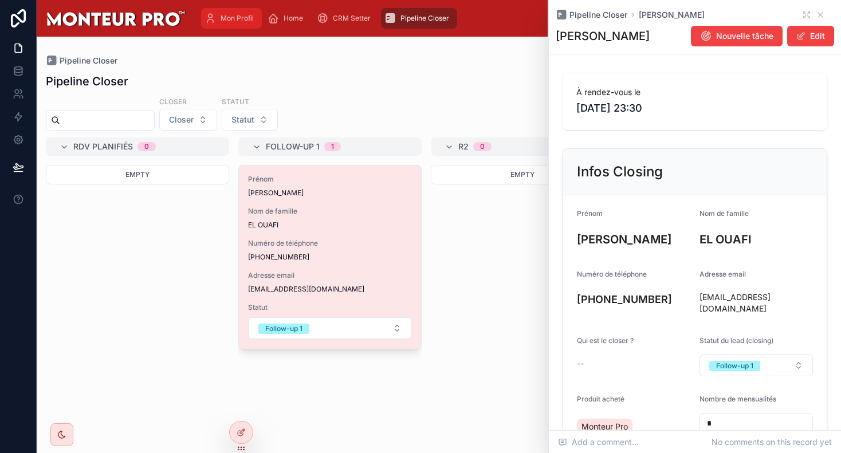
click at [242, 19] on span "Mon Profil" at bounding box center [236, 18] width 33 height 9
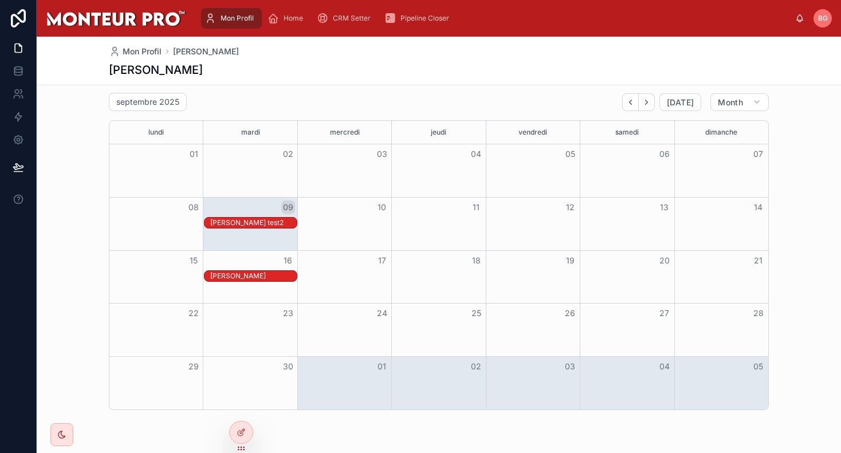
scroll to position [785, 0]
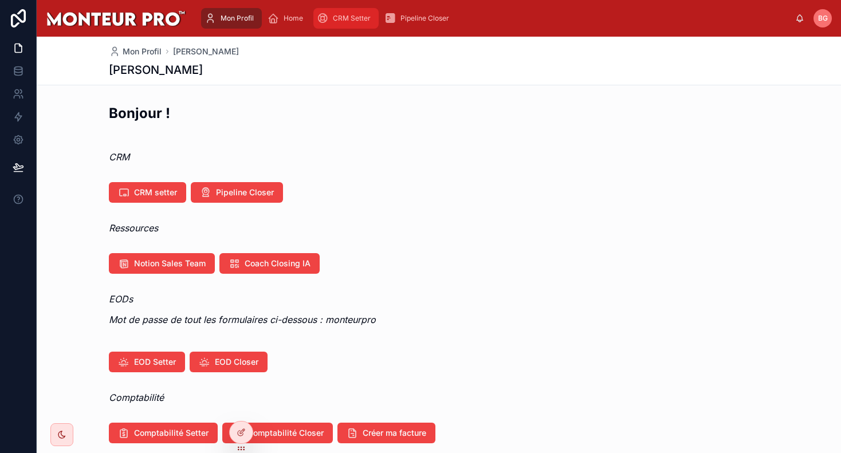
click at [339, 25] on div "CRM Setter" at bounding box center [346, 18] width 58 height 18
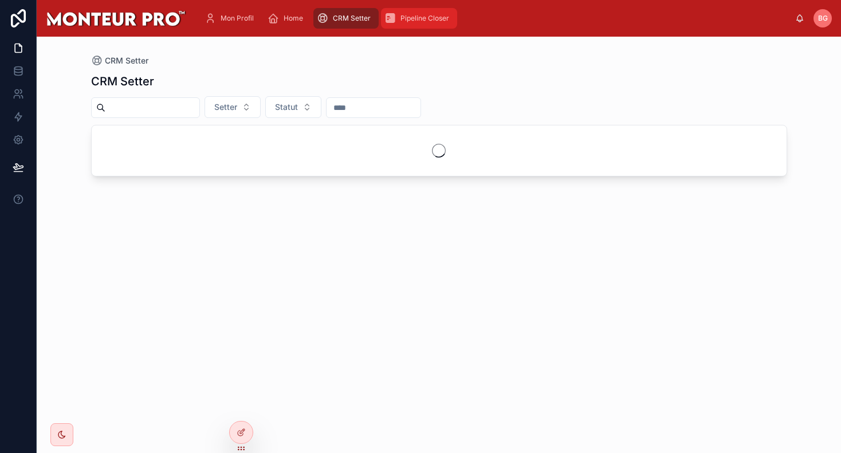
drag, startPoint x: 427, startPoint y: 15, endPoint x: 430, endPoint y: 2, distance: 13.6
click at [427, 15] on span "Pipeline Closer" at bounding box center [424, 18] width 49 height 9
